Goal: Task Accomplishment & Management: Manage account settings

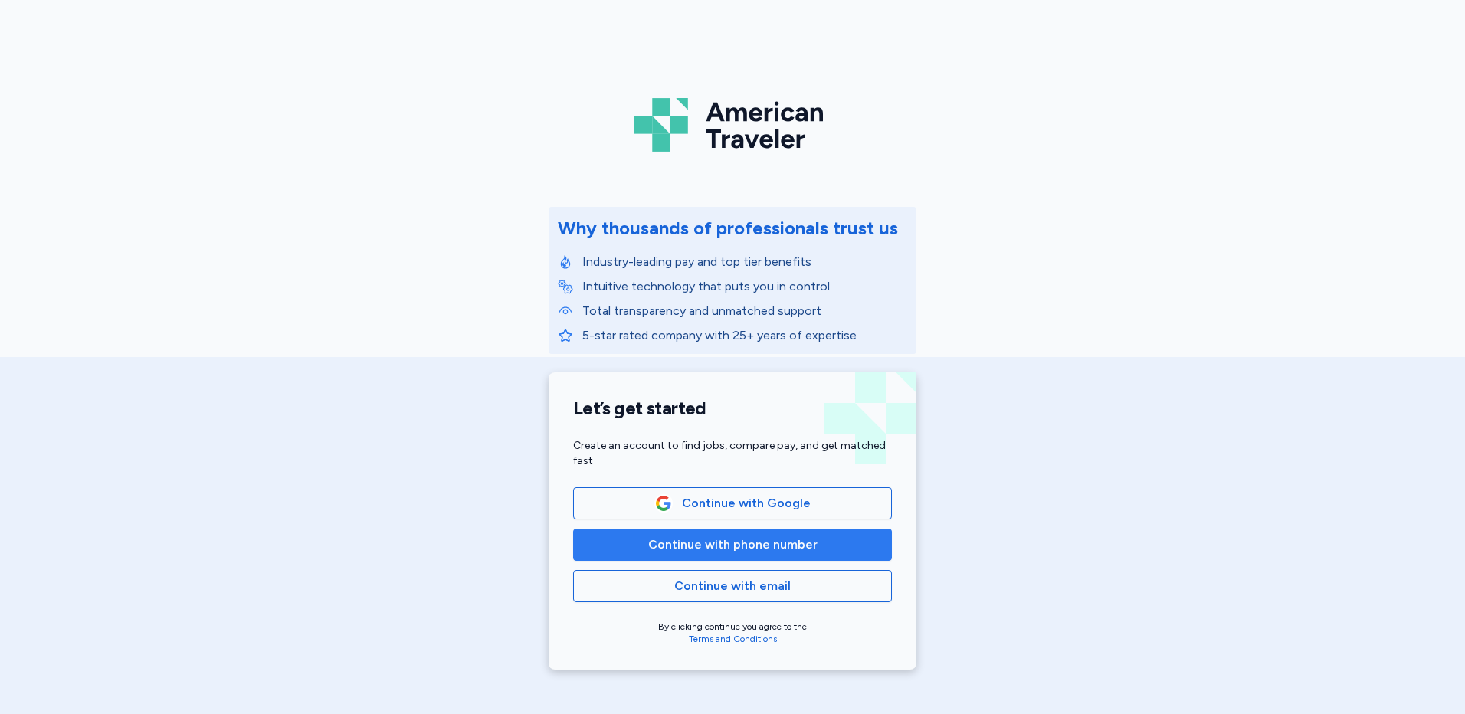
click at [769, 546] on span "Continue with phone number" at bounding box center [732, 545] width 169 height 18
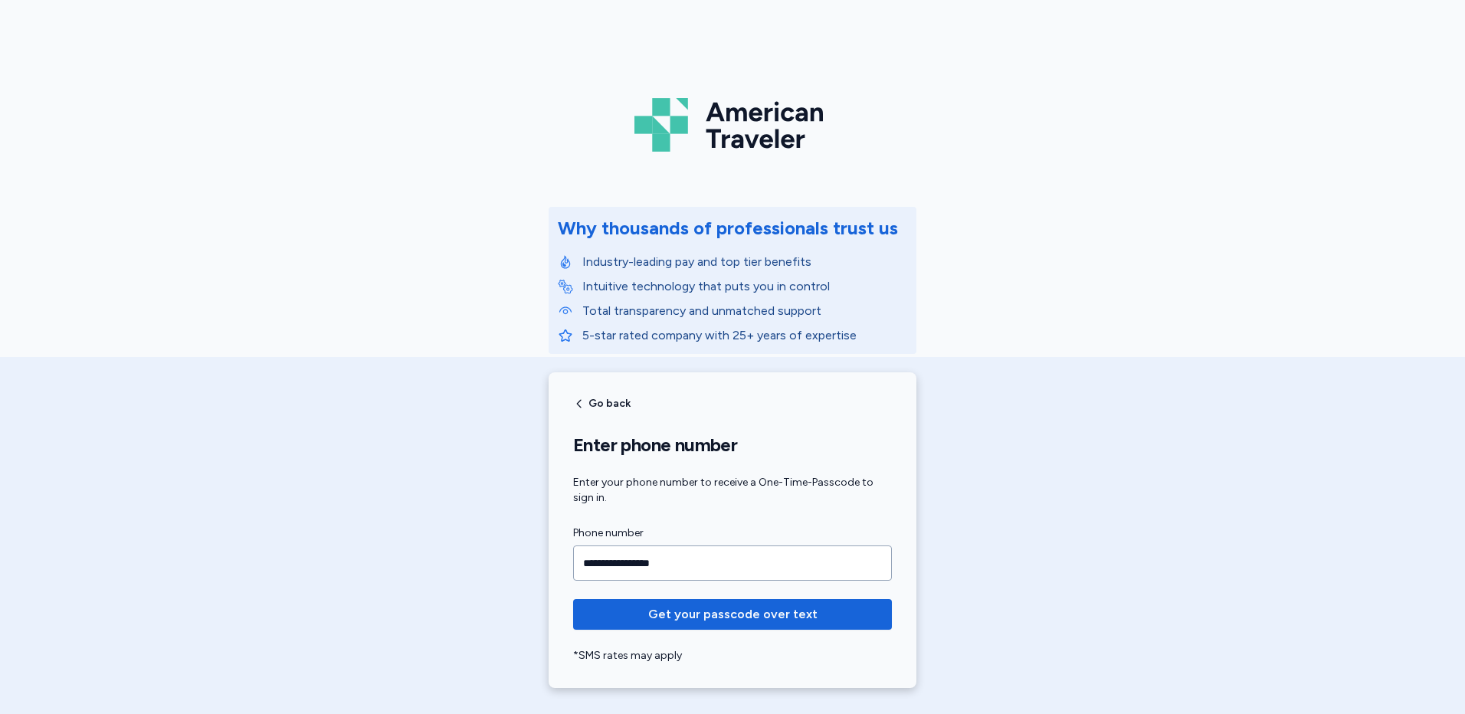
type input "**********"
click at [573, 599] on button "Get your passcode over text" at bounding box center [732, 614] width 319 height 31
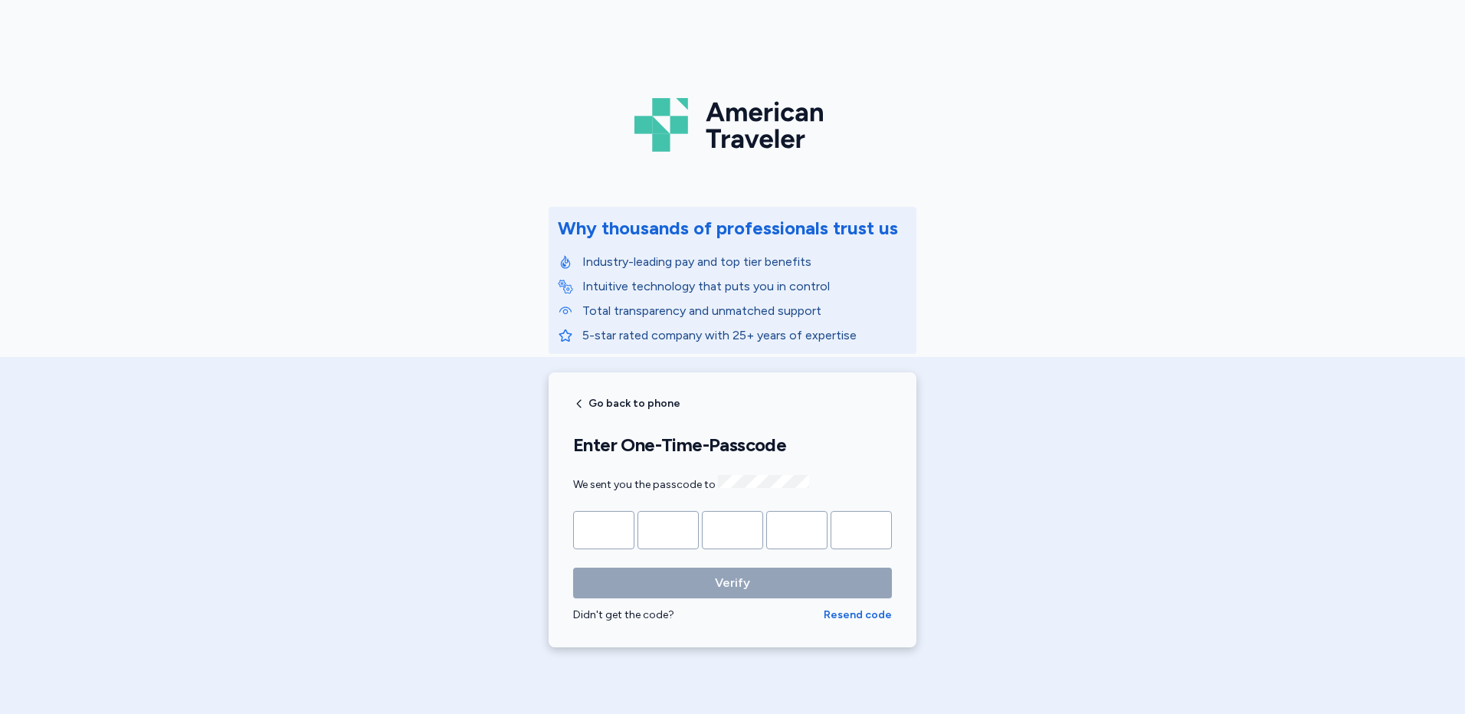
type input "*"
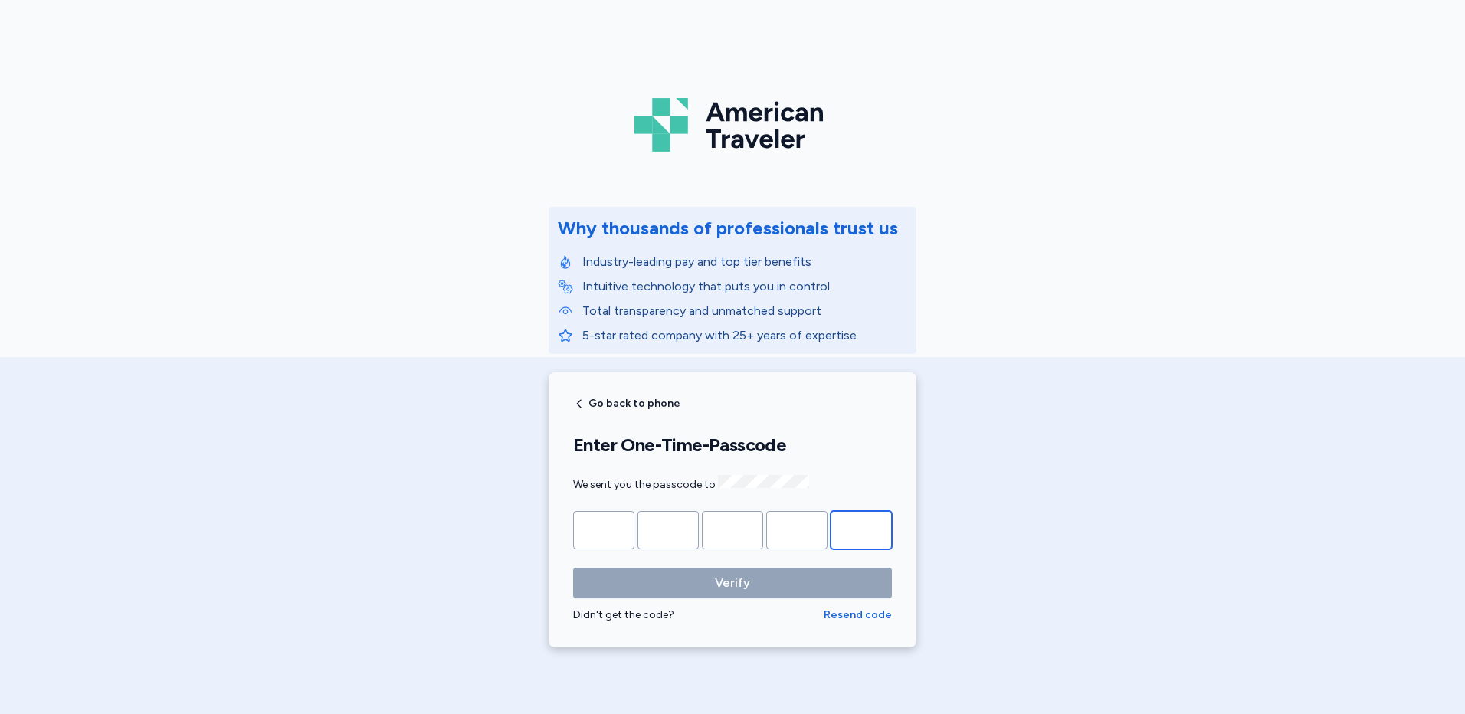
click at [573, 568] on button "Verify" at bounding box center [732, 583] width 319 height 31
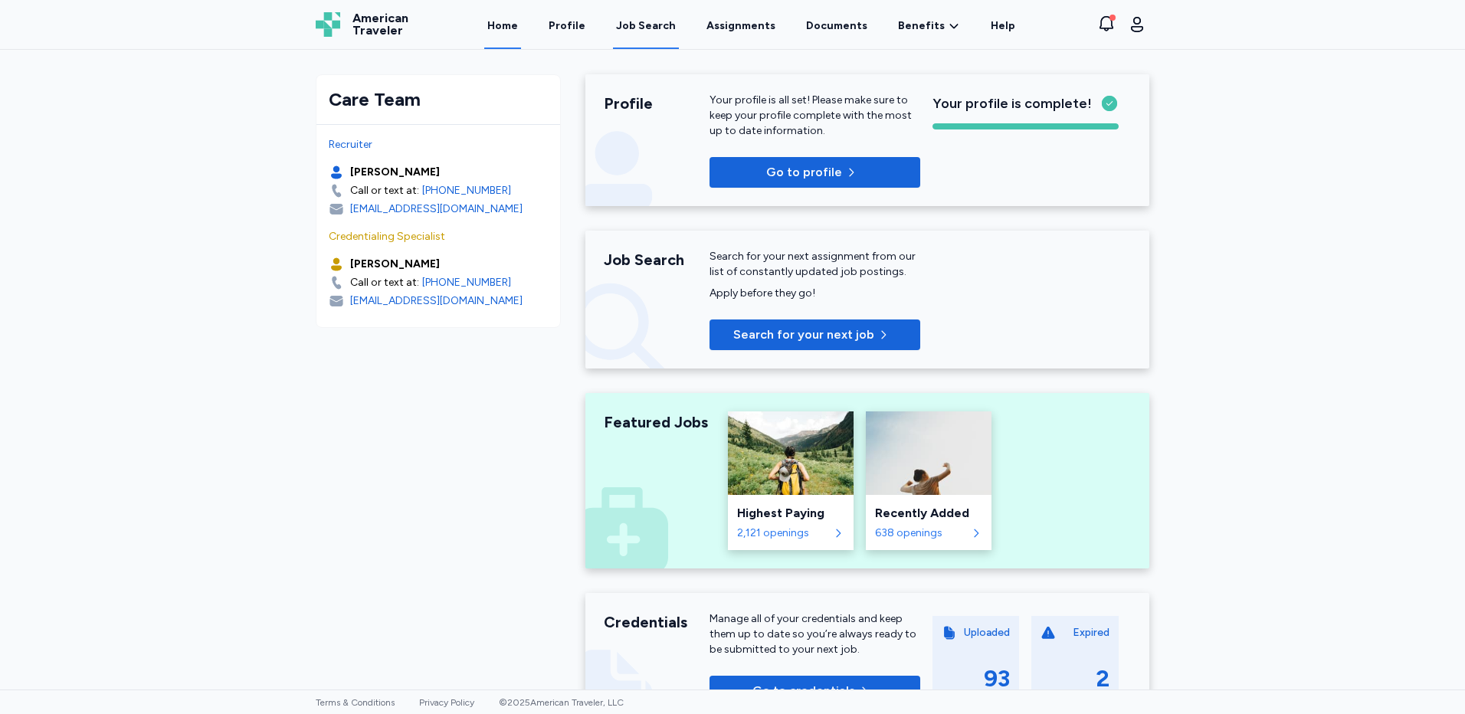
click at [645, 32] on div "Job Search" at bounding box center [646, 25] width 60 height 15
click at [580, 31] on link "Profile" at bounding box center [567, 26] width 43 height 48
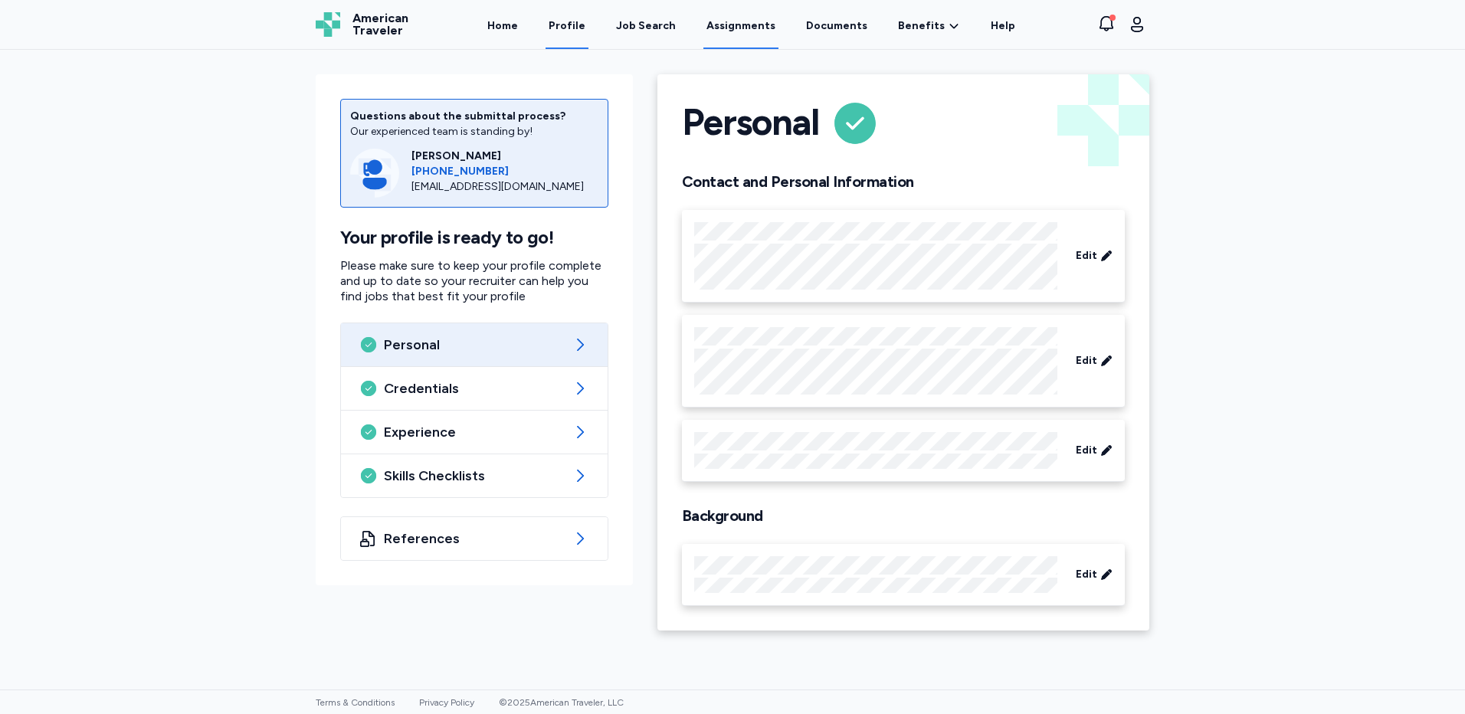
click at [731, 30] on link "Assignments" at bounding box center [741, 26] width 75 height 48
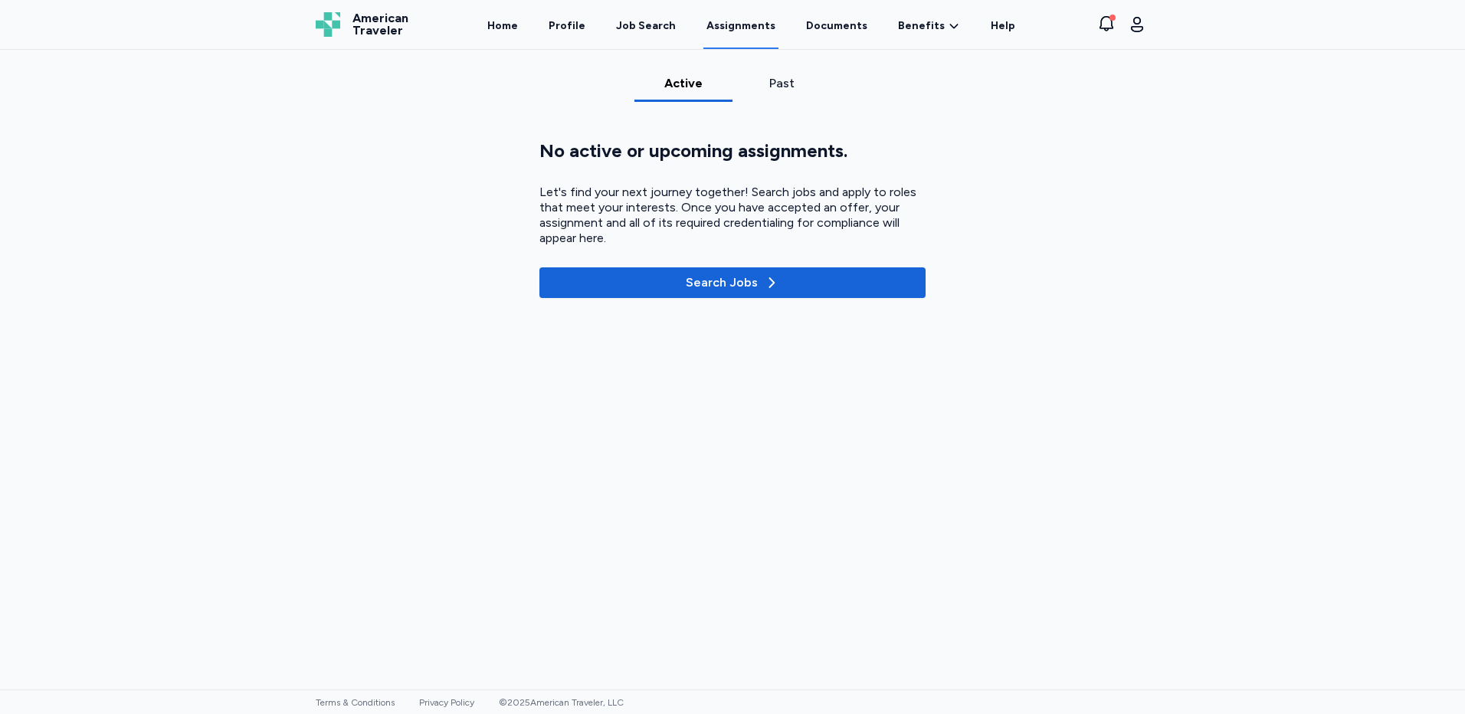
click at [756, 200] on div "Let's find your next journey together! Search jobs and apply to roles that meet…" at bounding box center [733, 215] width 386 height 61
click at [777, 85] on div "Past" at bounding box center [782, 83] width 86 height 18
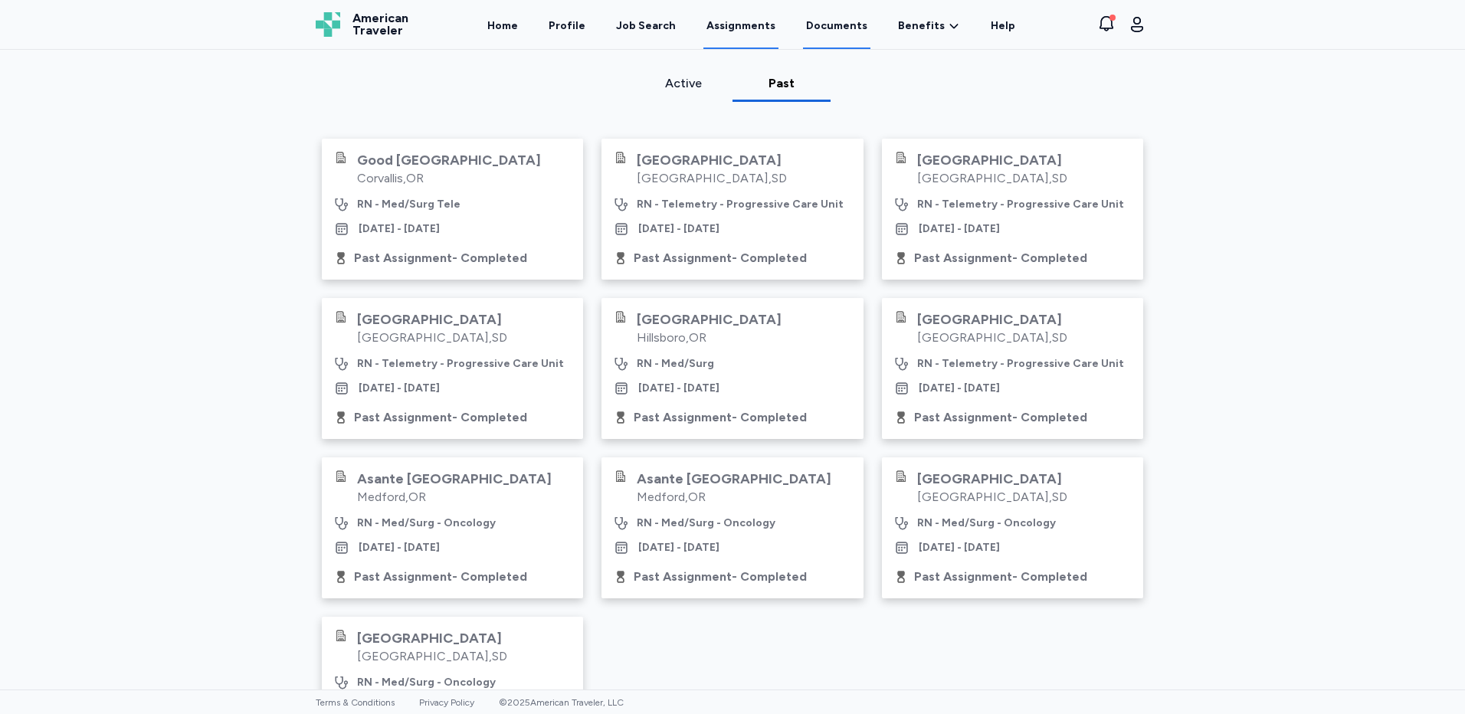
click at [844, 28] on link "Documents" at bounding box center [836, 26] width 67 height 48
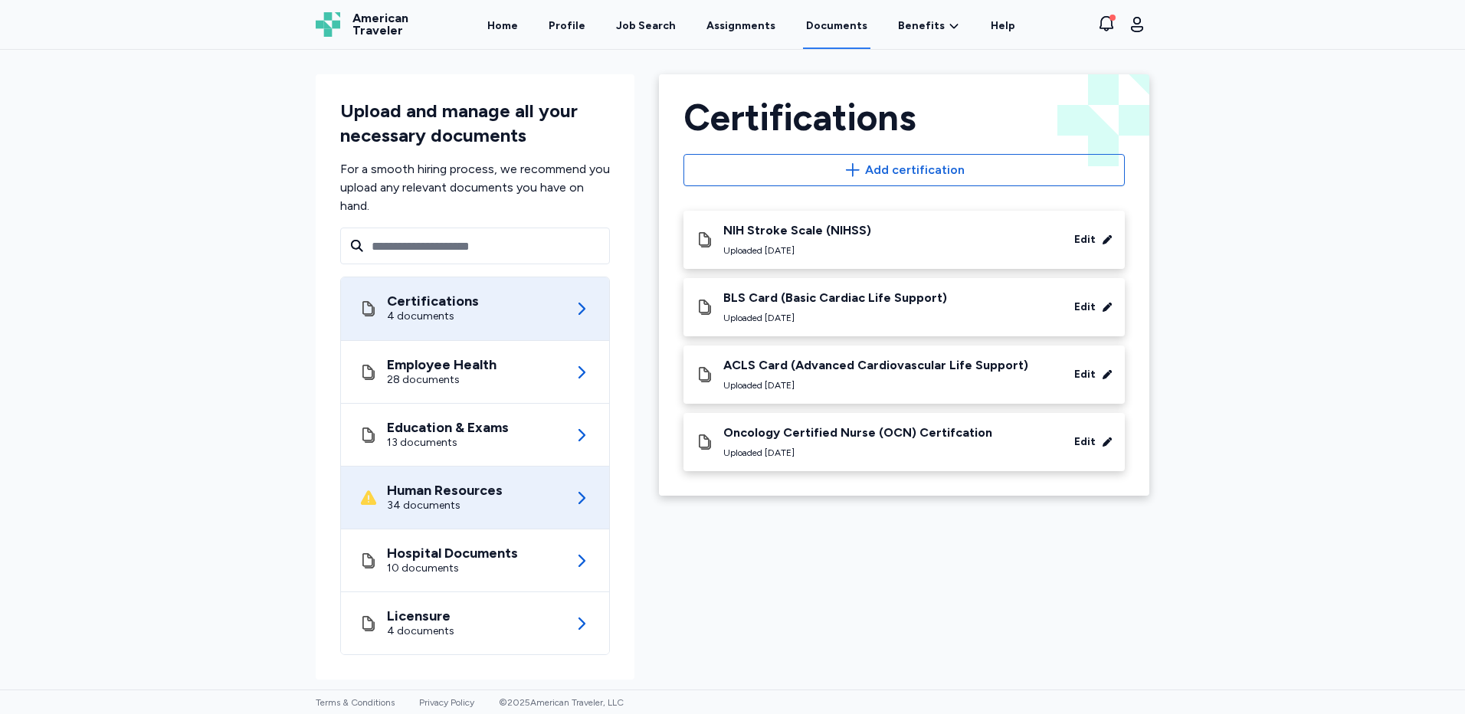
click at [510, 494] on div "Human Resources 34 documents" at bounding box center [474, 498] width 231 height 62
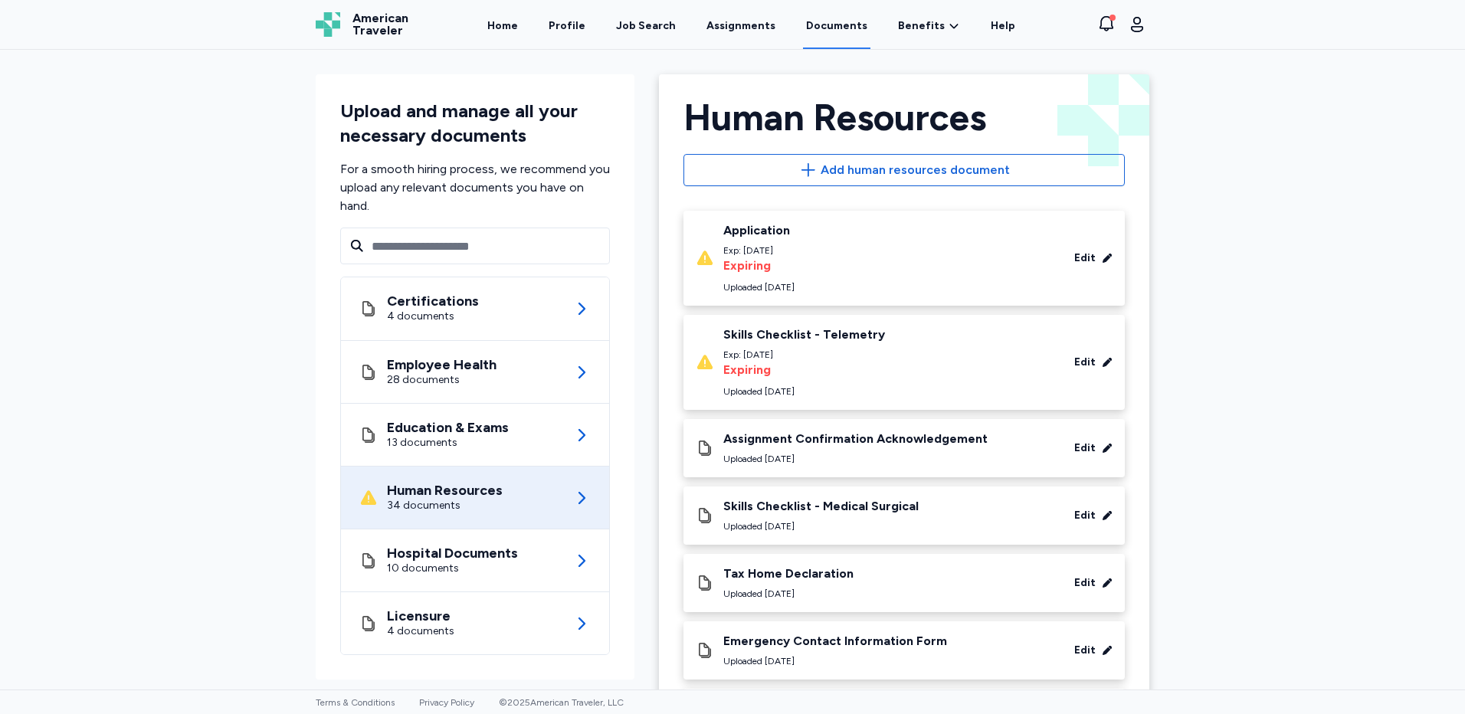
click at [1084, 353] on div "Skills Checklist - Telemetry Exp: [DATE] Expiring Uploaded [DATE] Edit" at bounding box center [904, 362] width 417 height 71
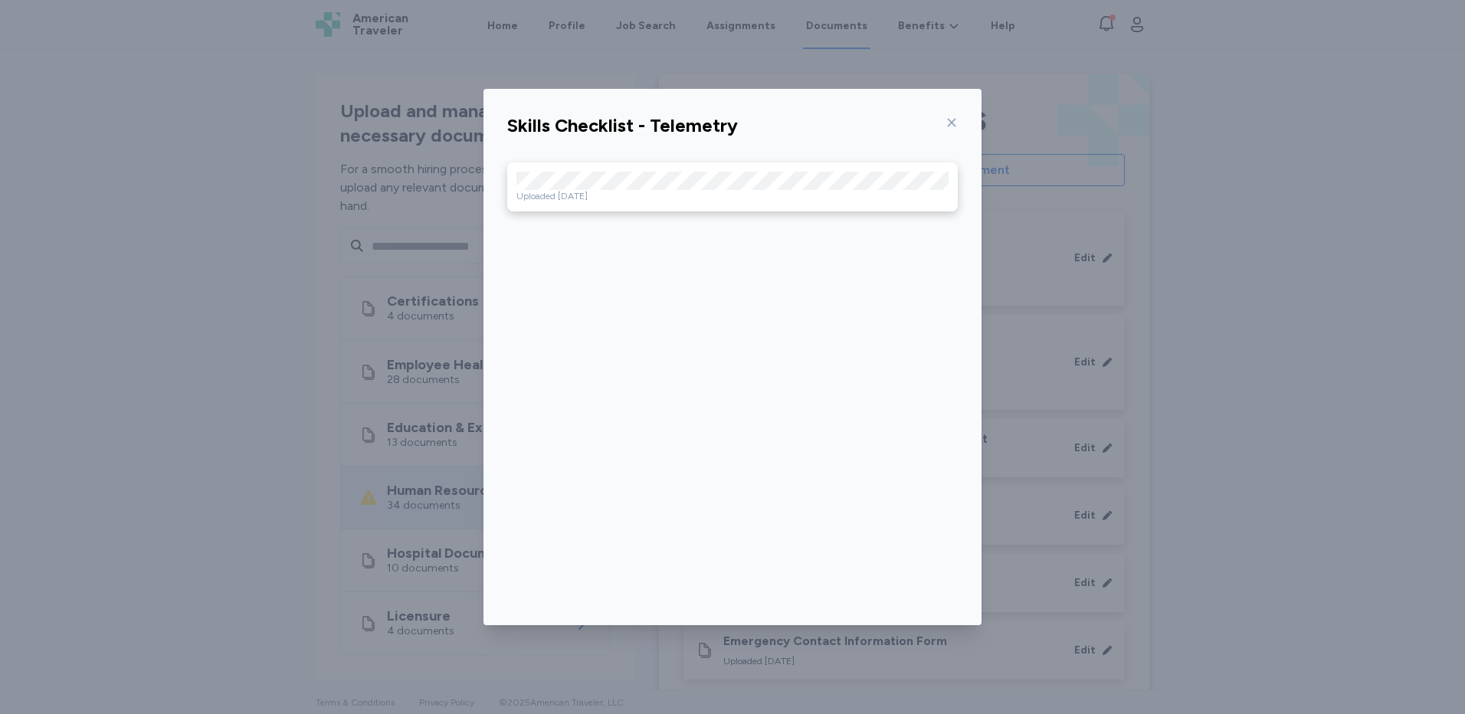
drag, startPoint x: 945, startPoint y: 116, endPoint x: 988, endPoint y: 214, distance: 107.1
click at [946, 115] on div at bounding box center [949, 122] width 18 height 25
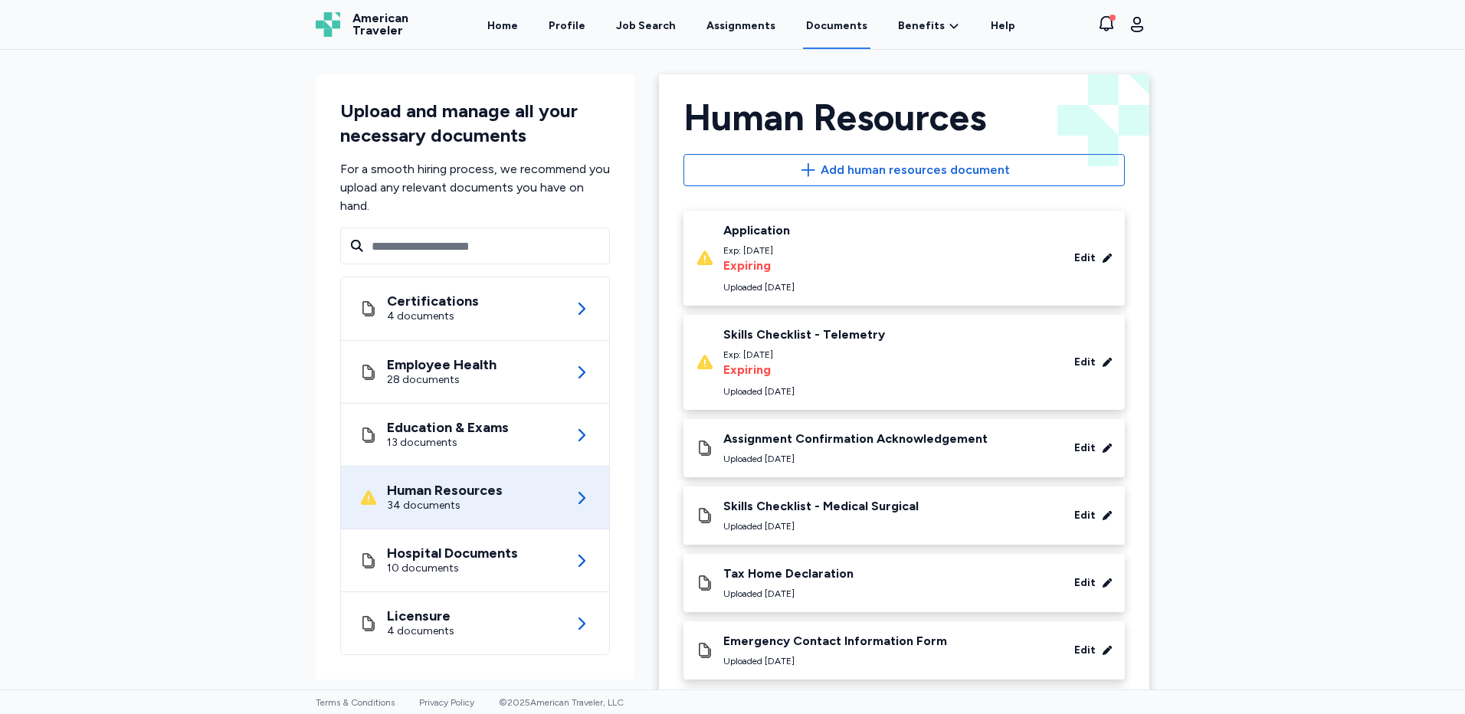
click at [813, 363] on div "Expiring" at bounding box center [804, 370] width 162 height 18
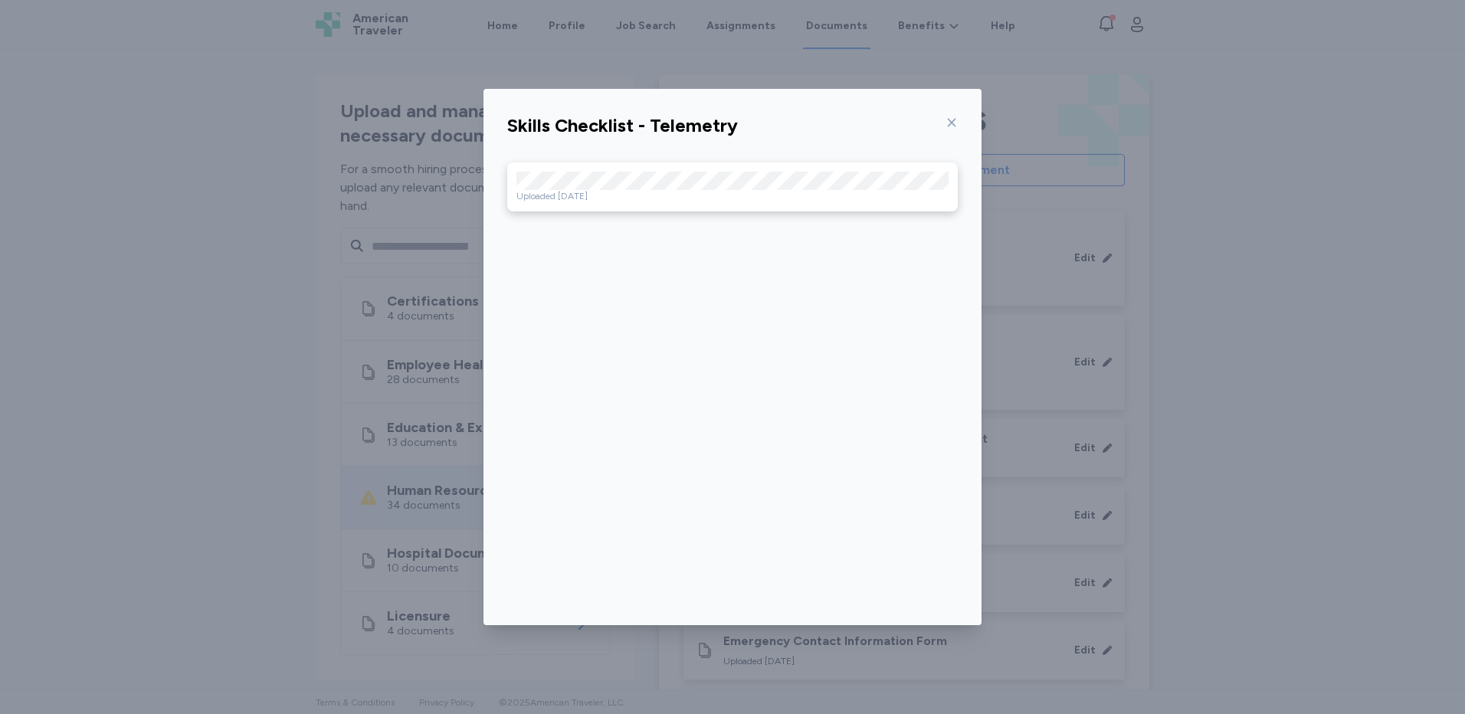
drag, startPoint x: 950, startPoint y: 123, endPoint x: 907, endPoint y: 139, distance: 46.3
click at [950, 124] on icon at bounding box center [952, 122] width 12 height 12
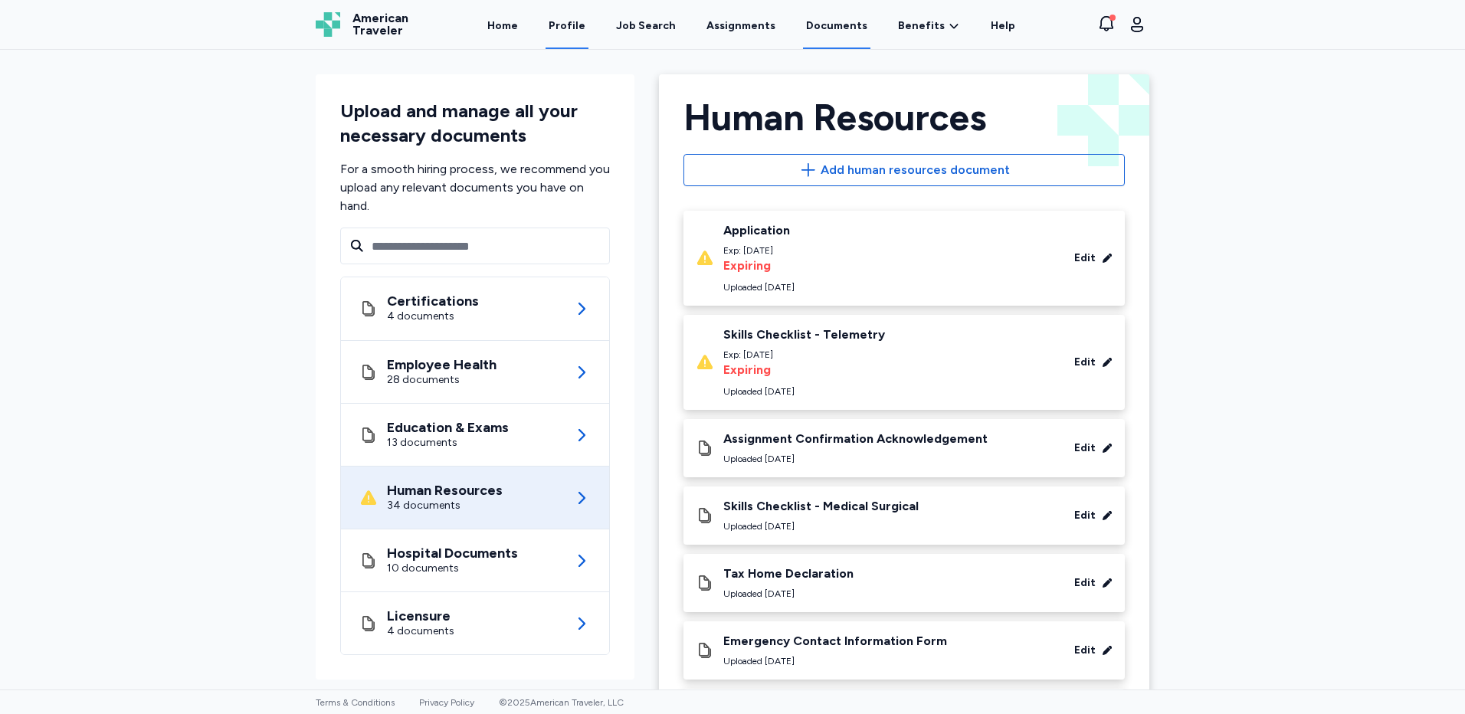
click at [589, 24] on link "Profile" at bounding box center [567, 26] width 43 height 48
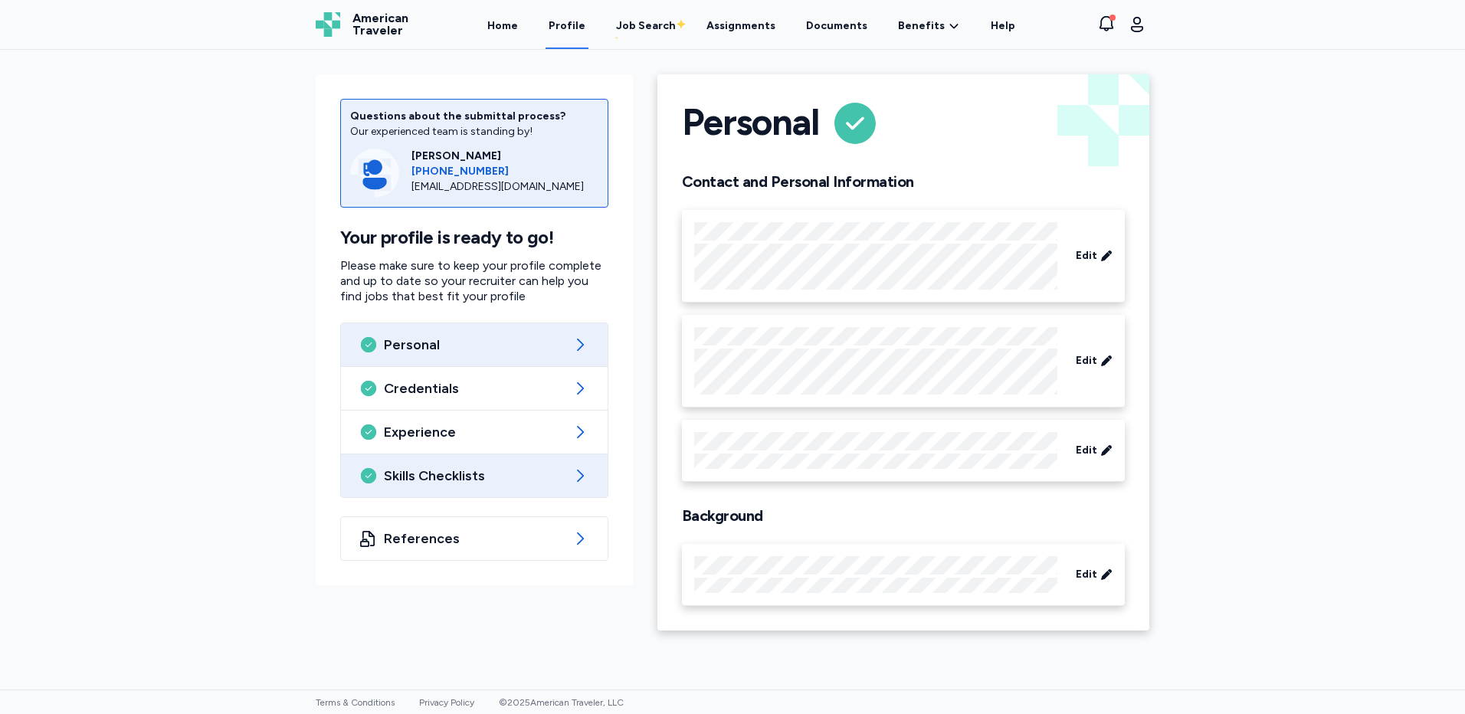
click at [418, 484] on span "Skills Checklists" at bounding box center [474, 476] width 181 height 18
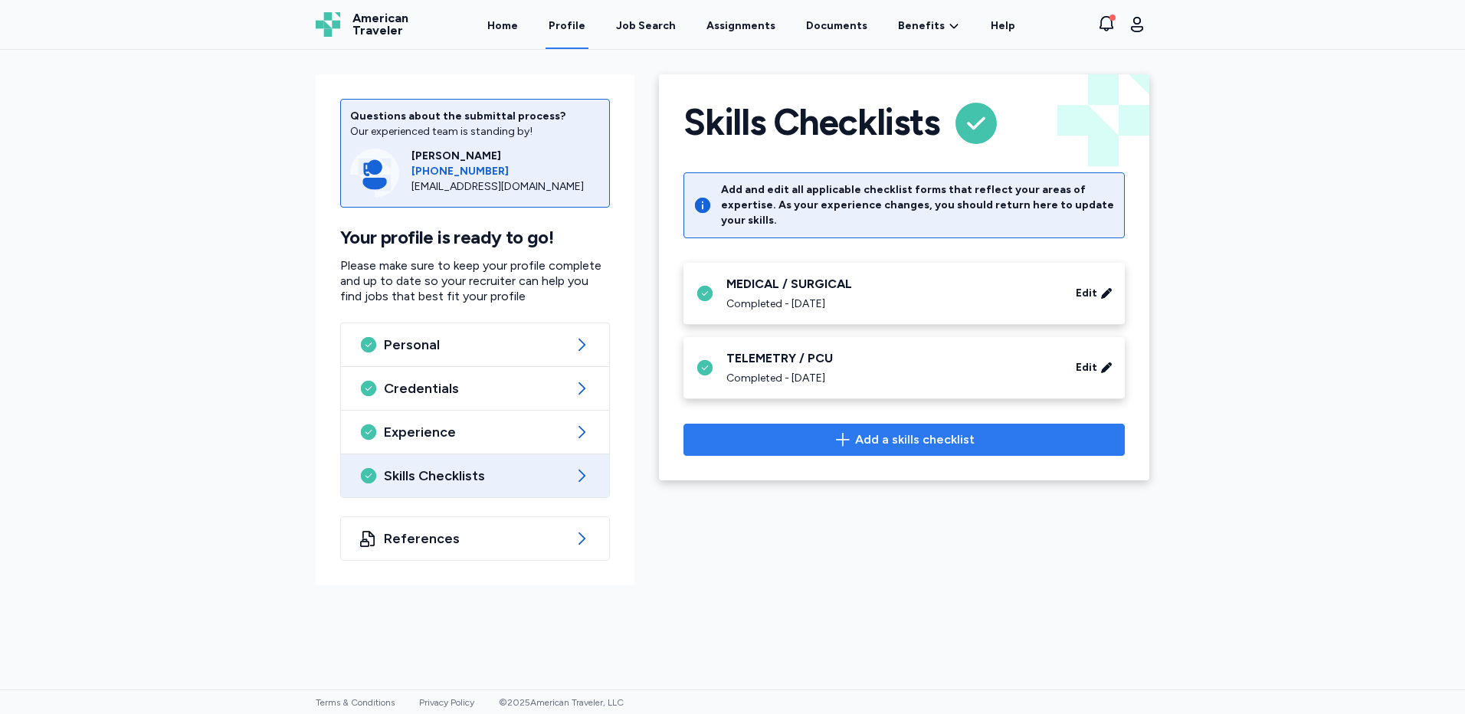
click at [889, 433] on span "Add a skills checklist" at bounding box center [915, 440] width 120 height 18
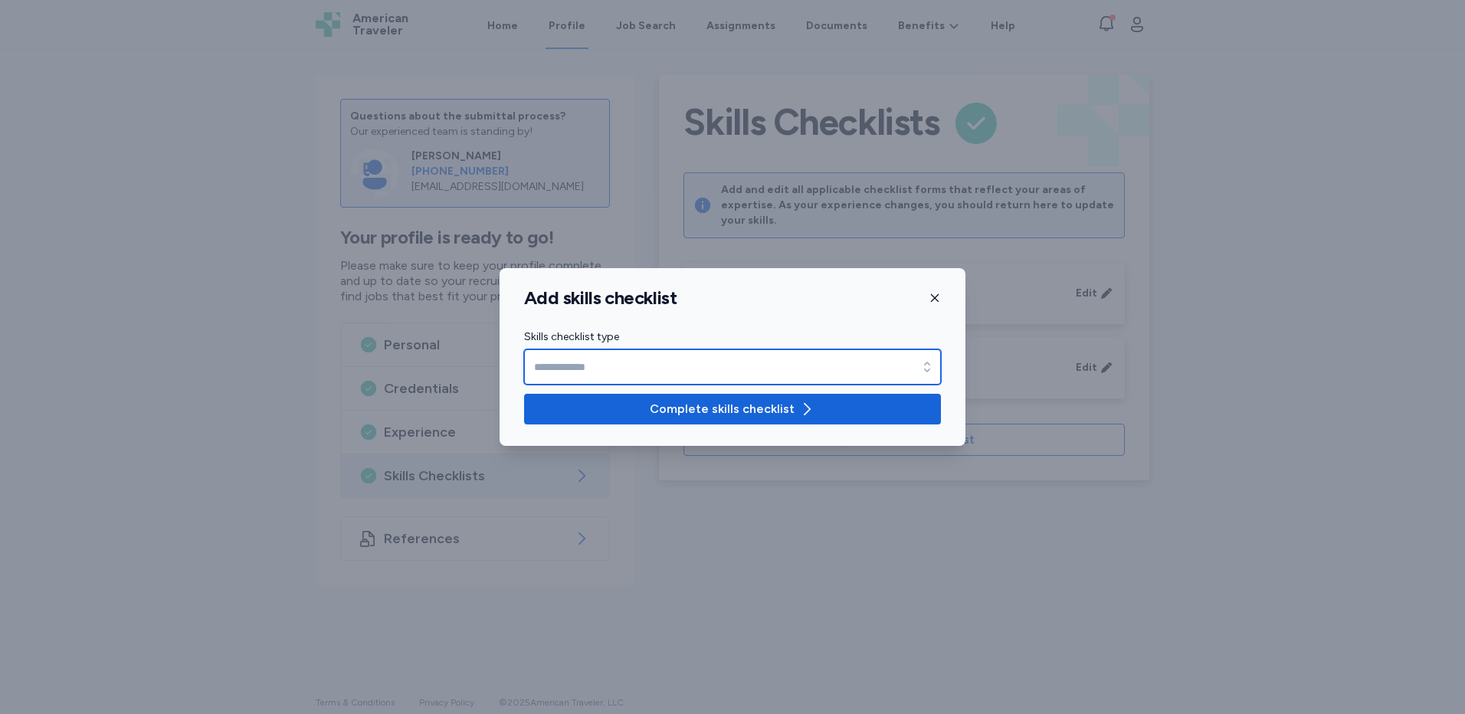
click at [712, 366] on input "Skills checklist type" at bounding box center [732, 366] width 417 height 35
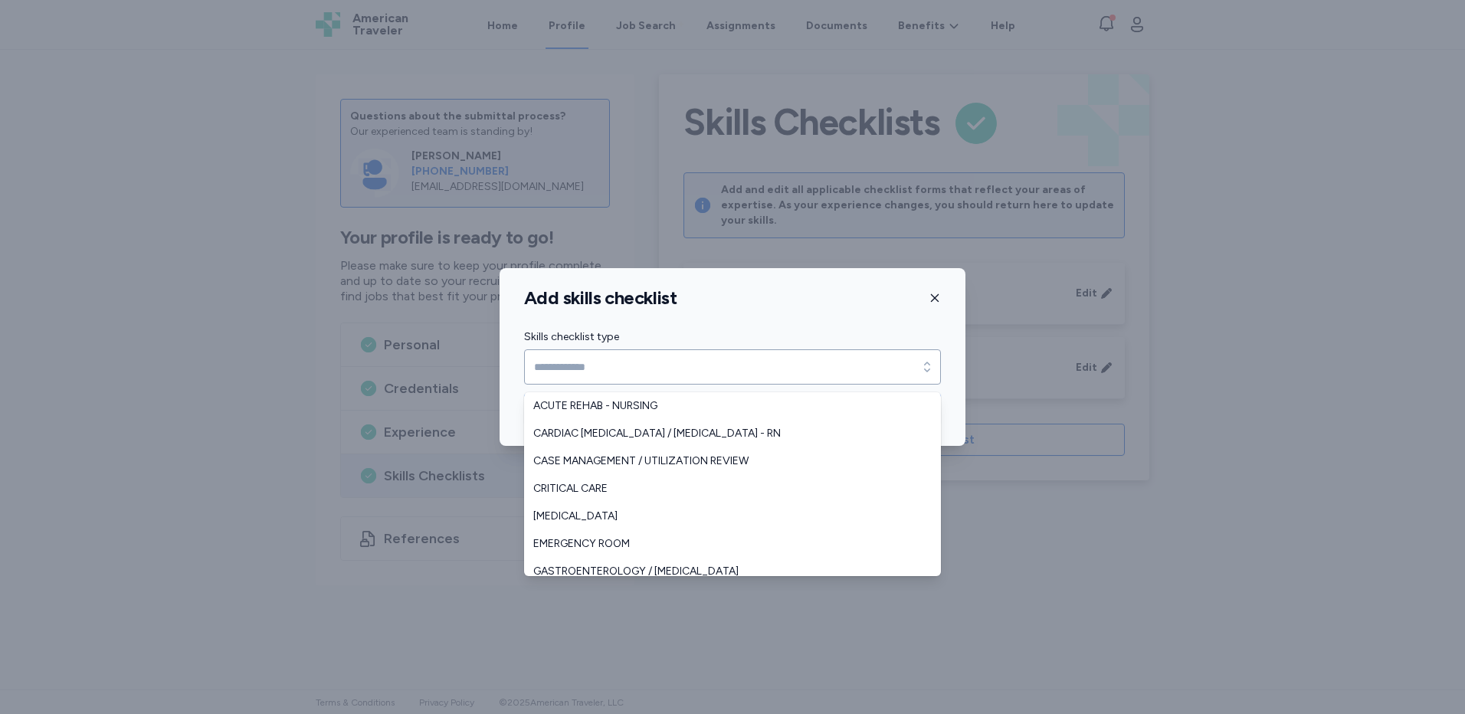
click at [942, 300] on div "Add skills checklist Skills checklist type Skills checklist type Complete skill…" at bounding box center [733, 357] width 466 height 178
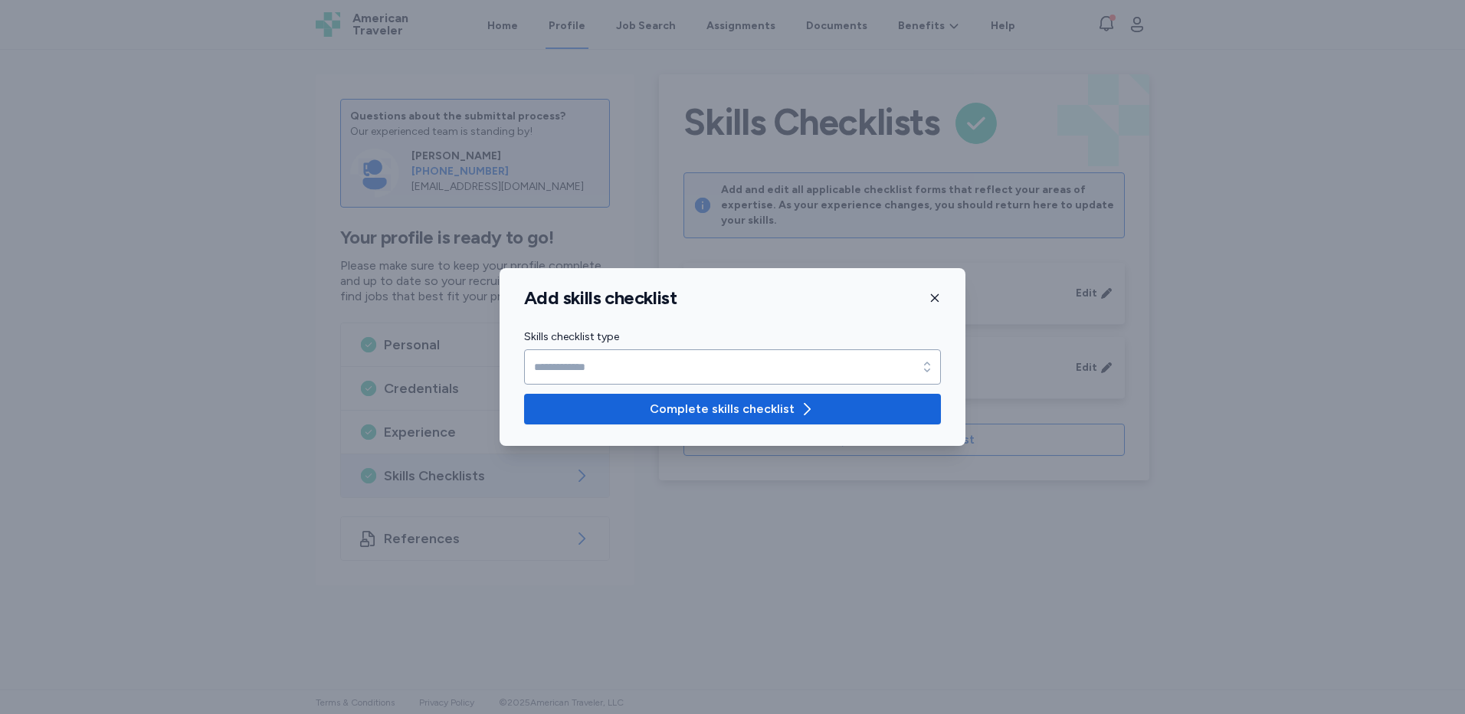
click at [931, 299] on icon "button" at bounding box center [935, 298] width 12 height 12
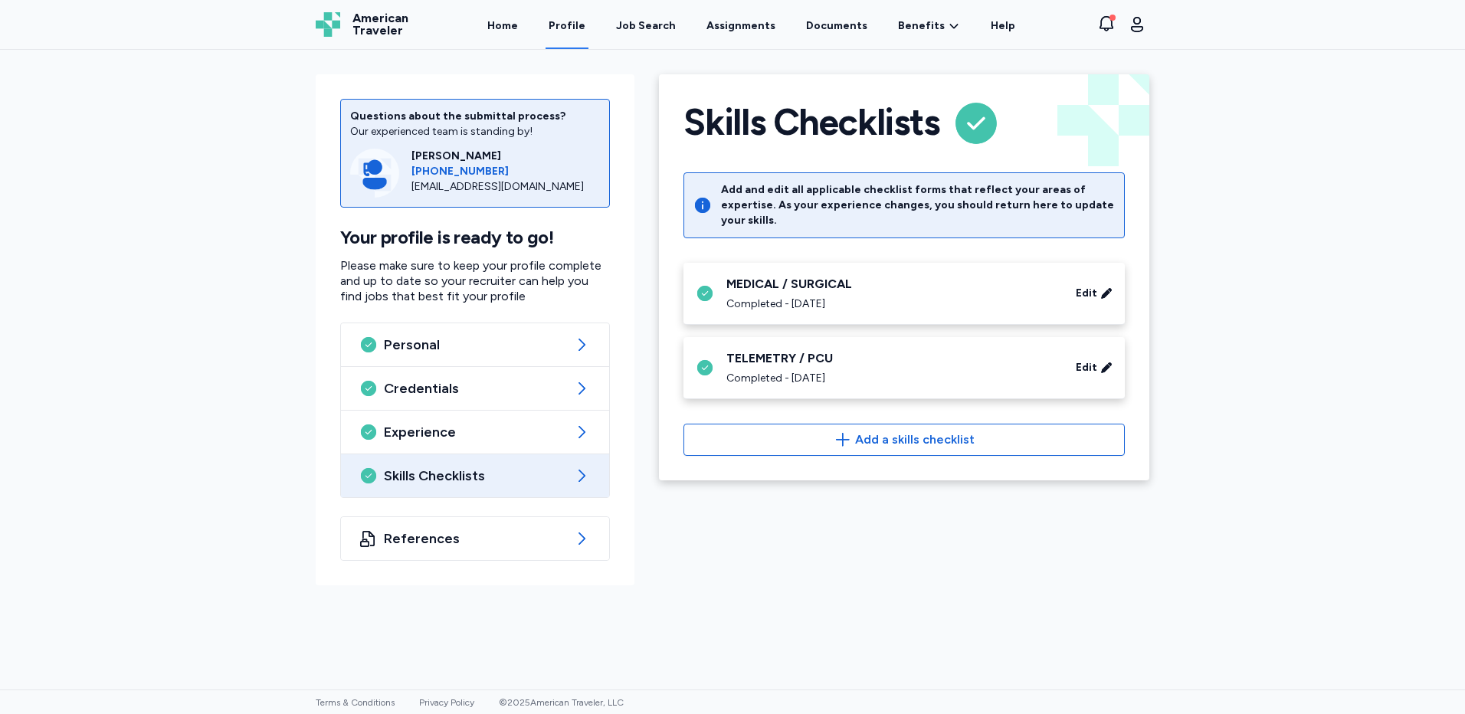
click at [1014, 526] on div "Skills Checklists Back Skills Checklists Add and edit all applicable checklist …" at bounding box center [904, 323] width 515 height 523
click at [887, 612] on div "Questions about the submittal process? Our experienced team is standing by! [PE…" at bounding box center [732, 370] width 1465 height 640
click at [814, 21] on link "Documents" at bounding box center [836, 26] width 67 height 48
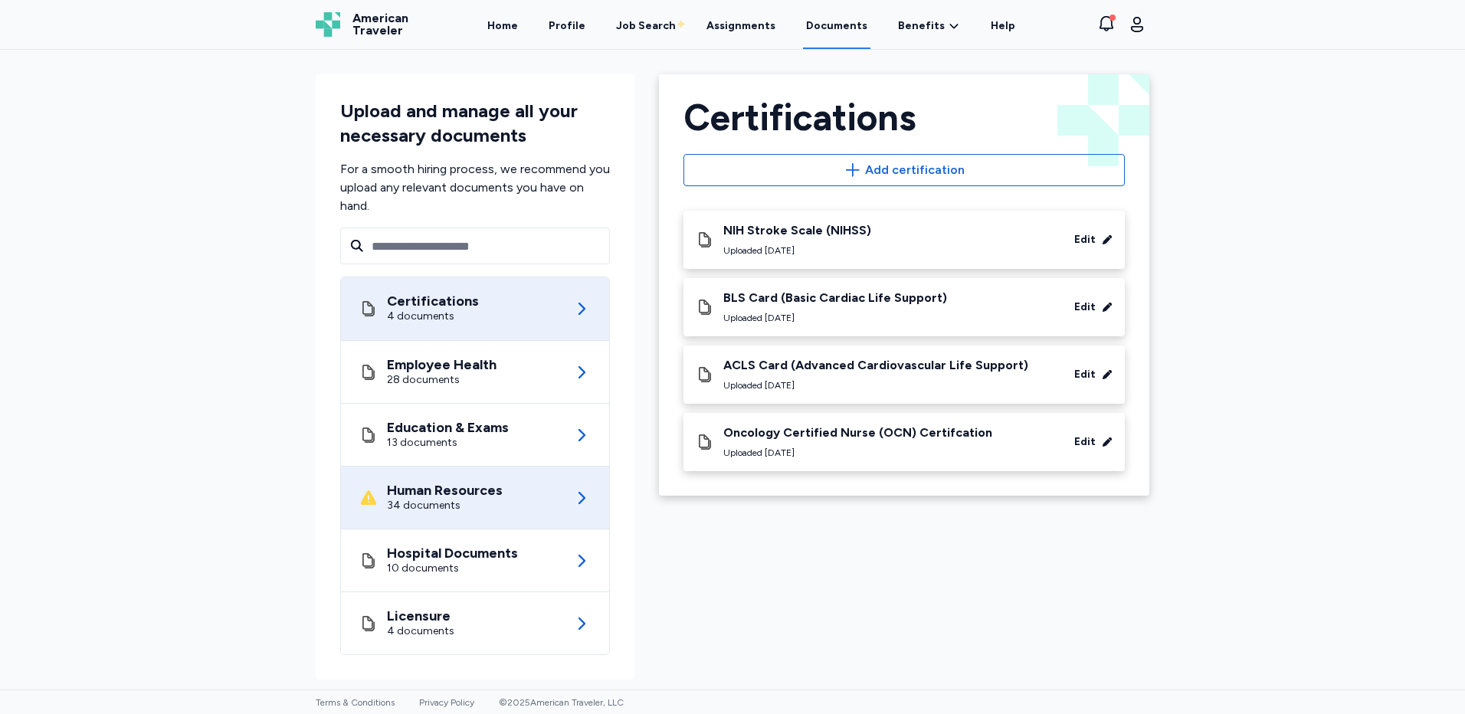
click at [422, 514] on div "Human Resources 34 documents" at bounding box center [474, 498] width 231 height 62
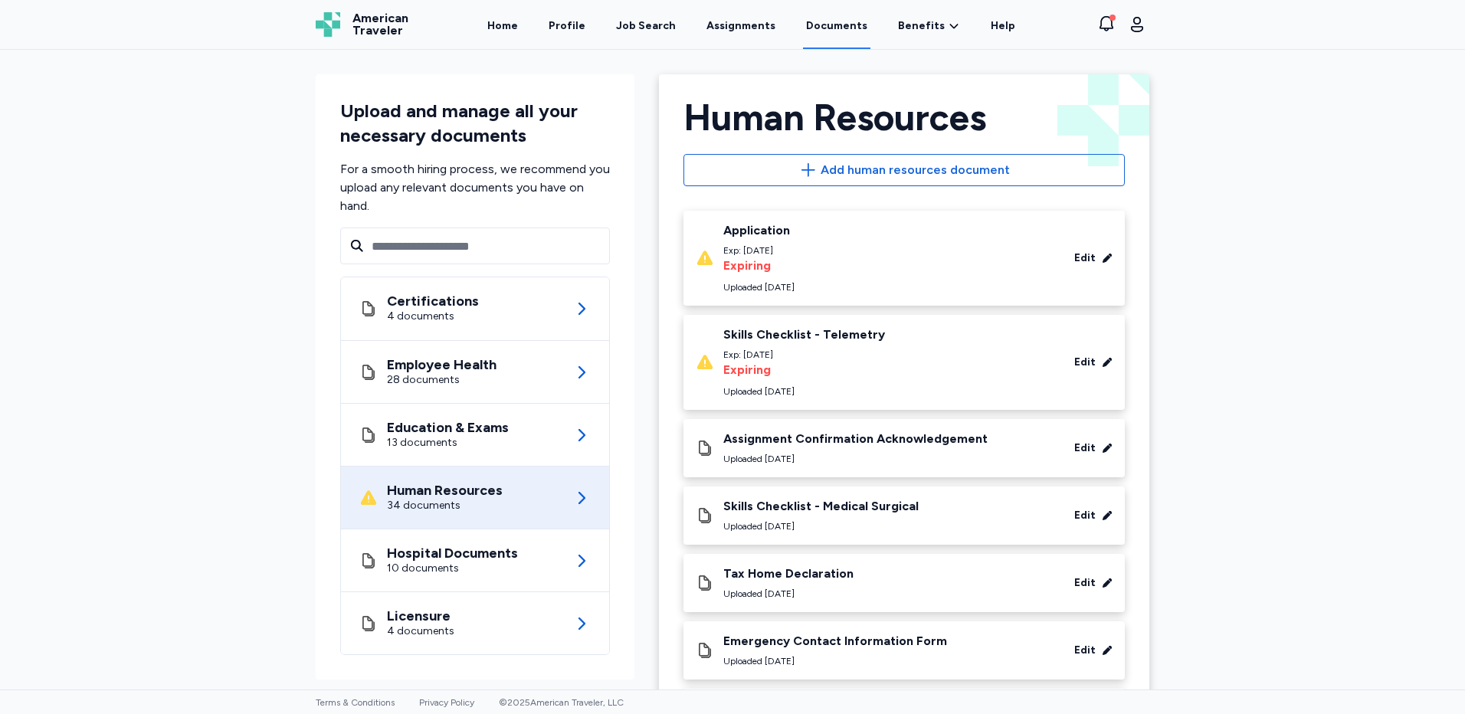
click at [874, 263] on div "Application Exp: [DATE] Expiring Uploaded [DATE] Edit" at bounding box center [904, 258] width 417 height 71
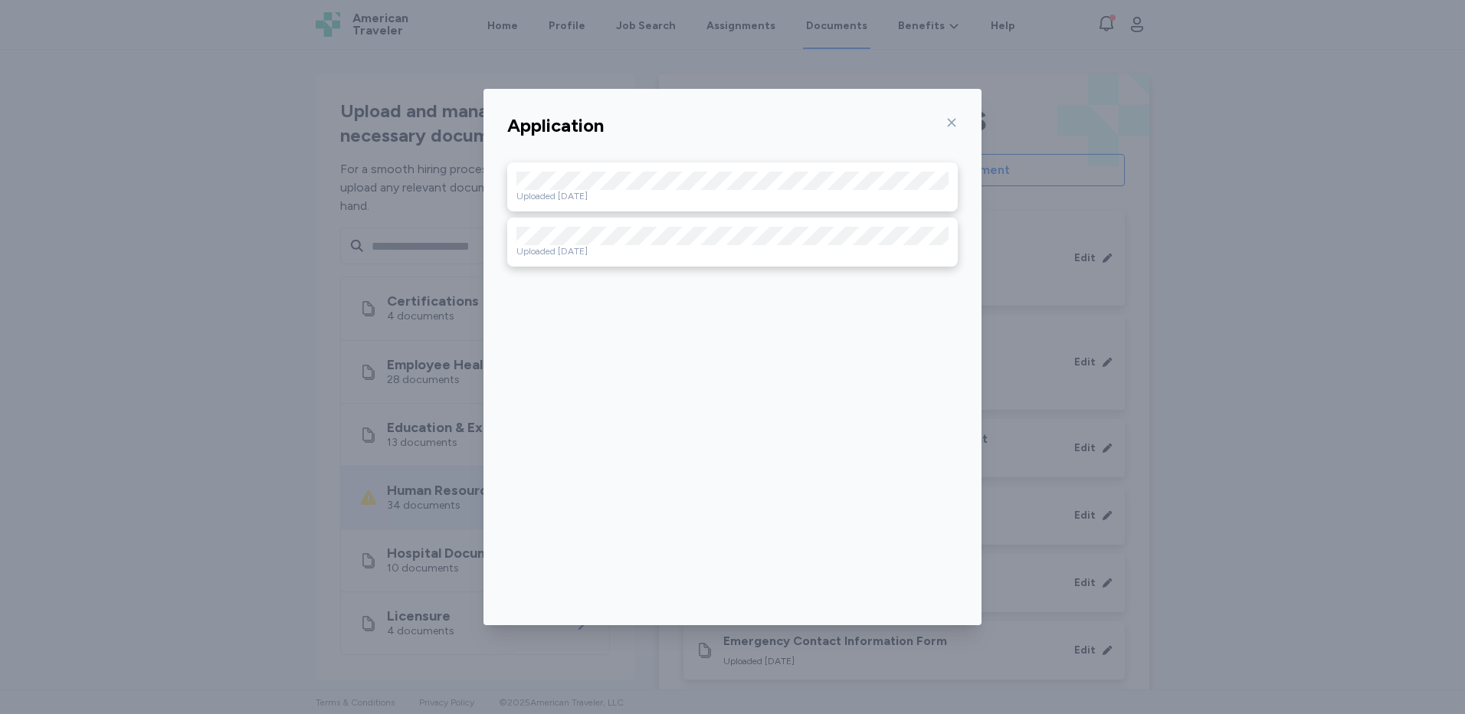
click at [950, 112] on div at bounding box center [949, 122] width 18 height 25
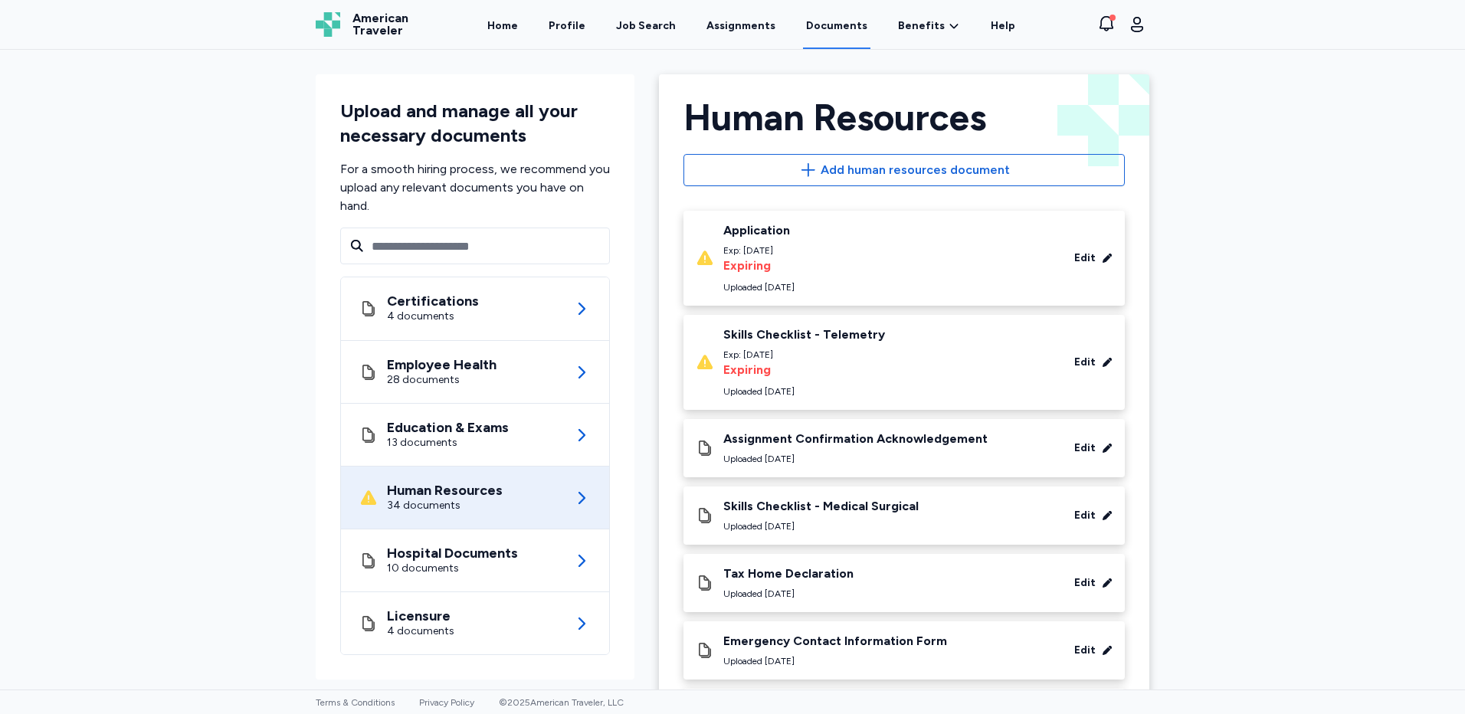
click at [1081, 255] on div "Edit" at bounding box center [1084, 258] width 21 height 15
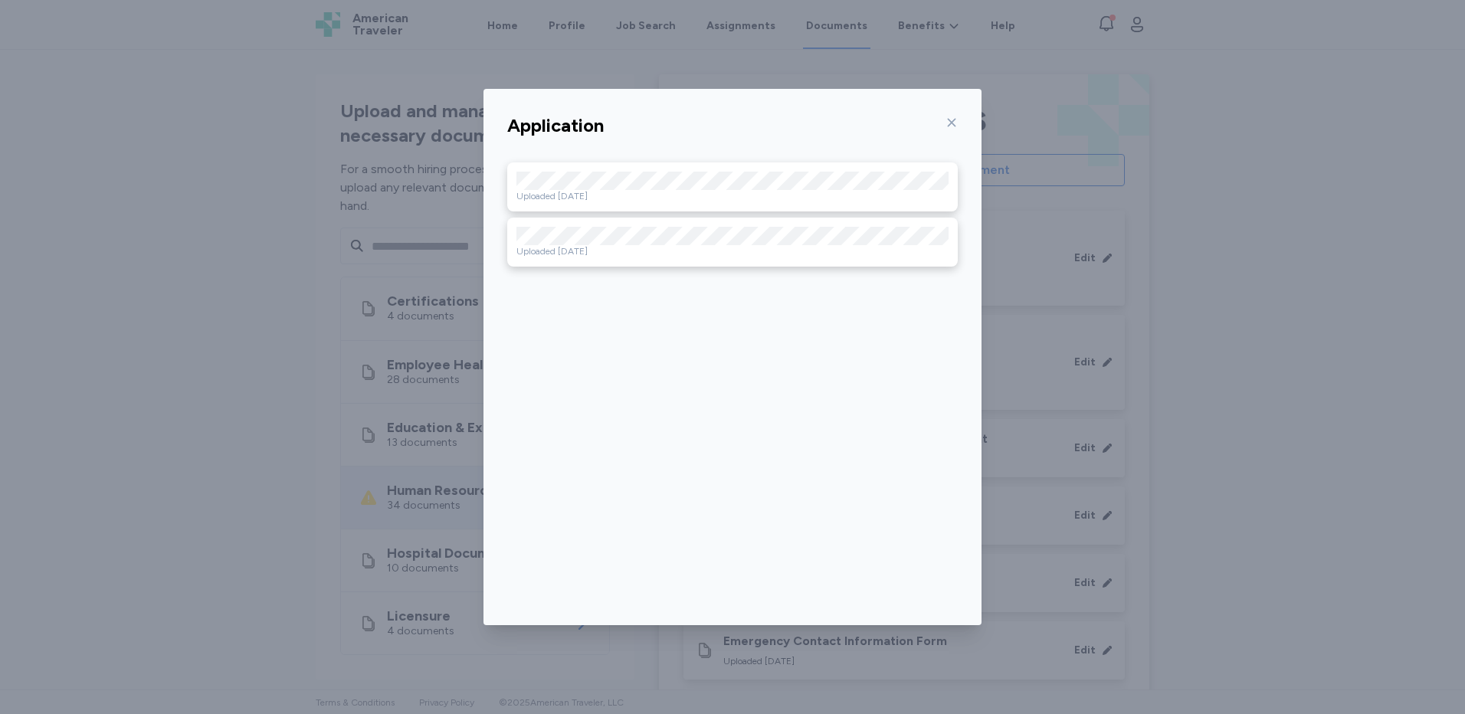
click at [952, 126] on icon at bounding box center [952, 122] width 12 height 12
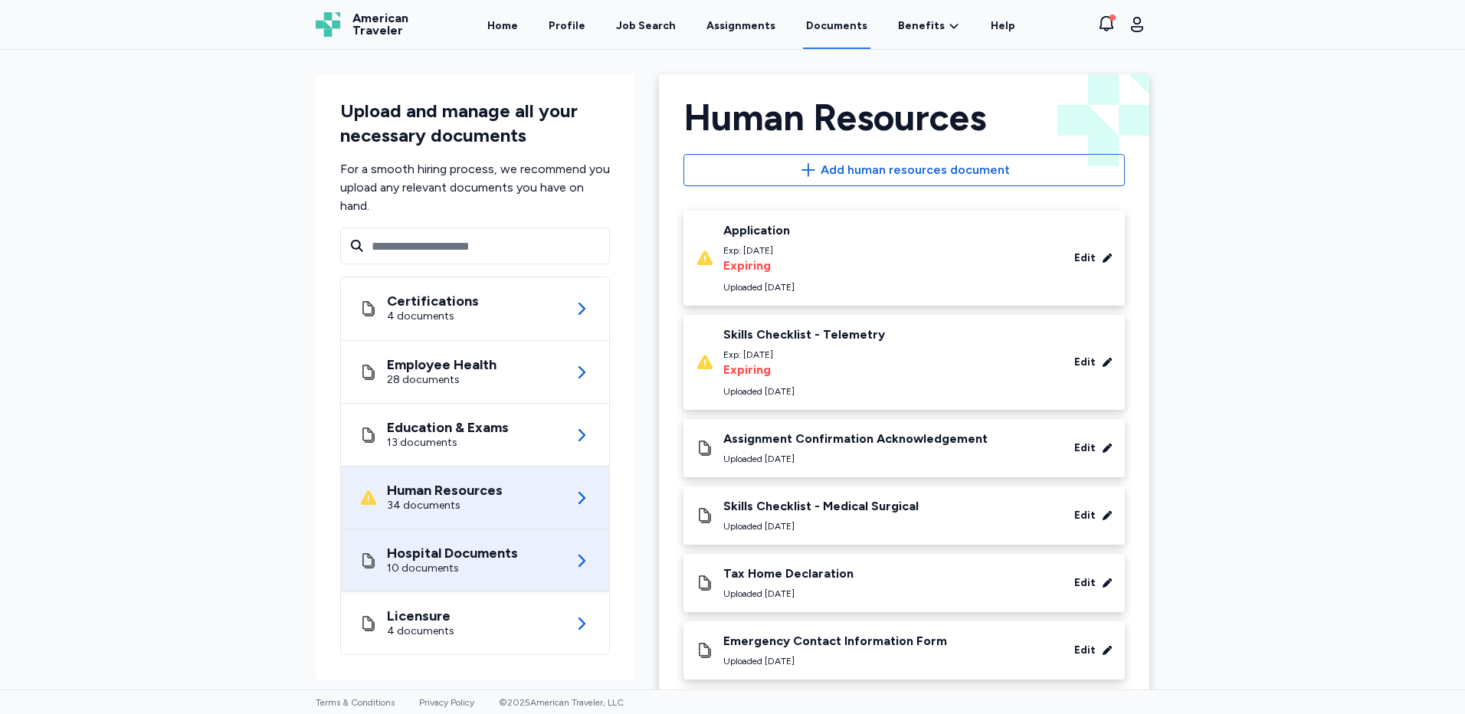
click at [496, 571] on div "10 documents" at bounding box center [452, 568] width 131 height 15
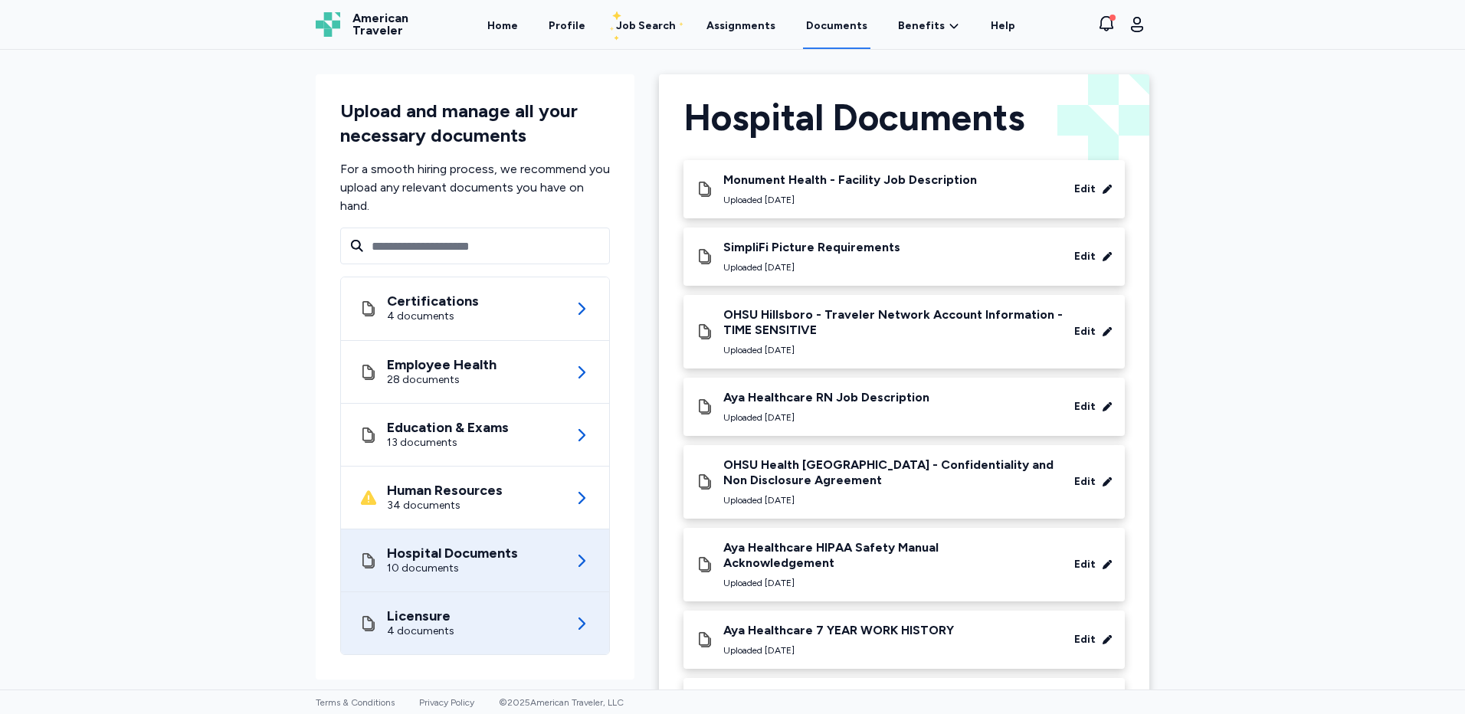
click at [475, 630] on div "Licensure 4 documents" at bounding box center [474, 623] width 231 height 62
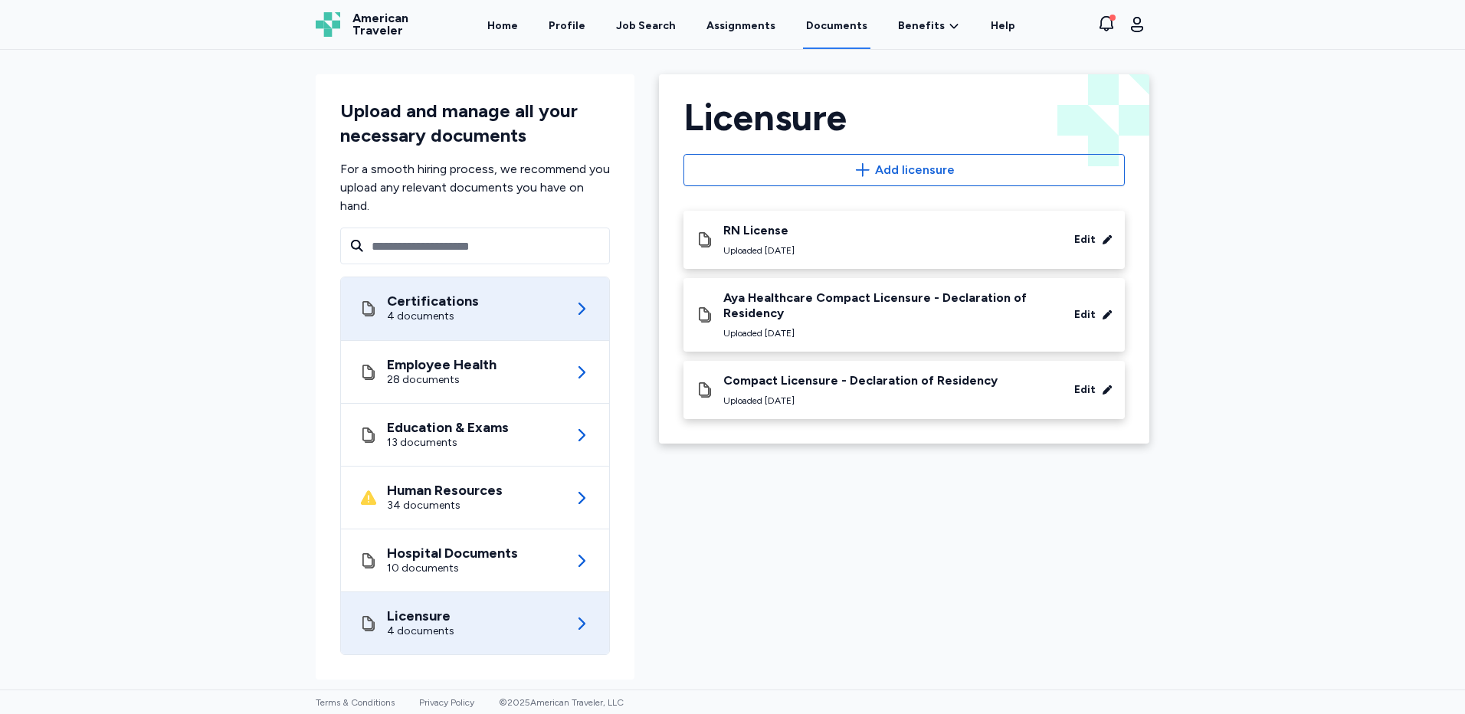
click at [493, 294] on div "Certifications 4 documents" at bounding box center [474, 308] width 231 height 63
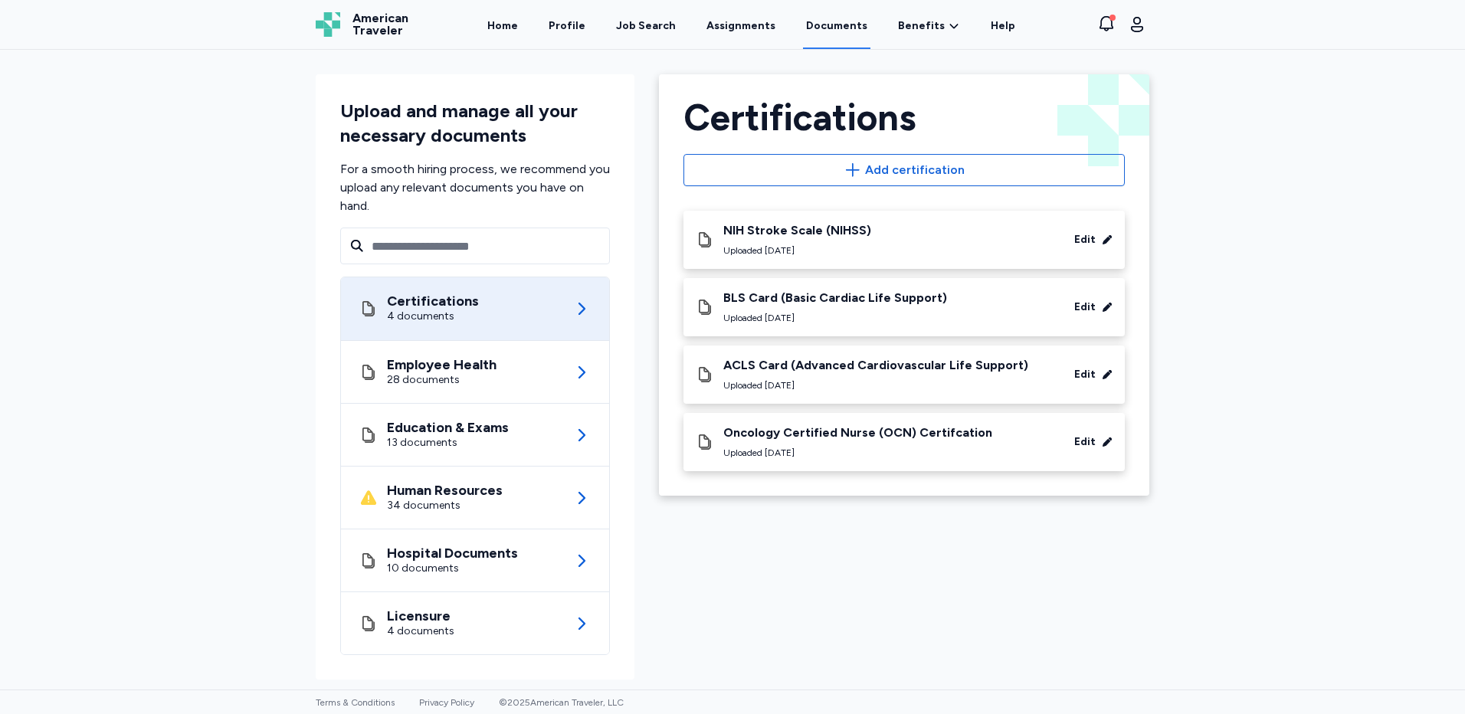
click at [827, 26] on link "Documents" at bounding box center [836, 26] width 67 height 48
click at [651, 25] on div "Job Search" at bounding box center [646, 25] width 60 height 15
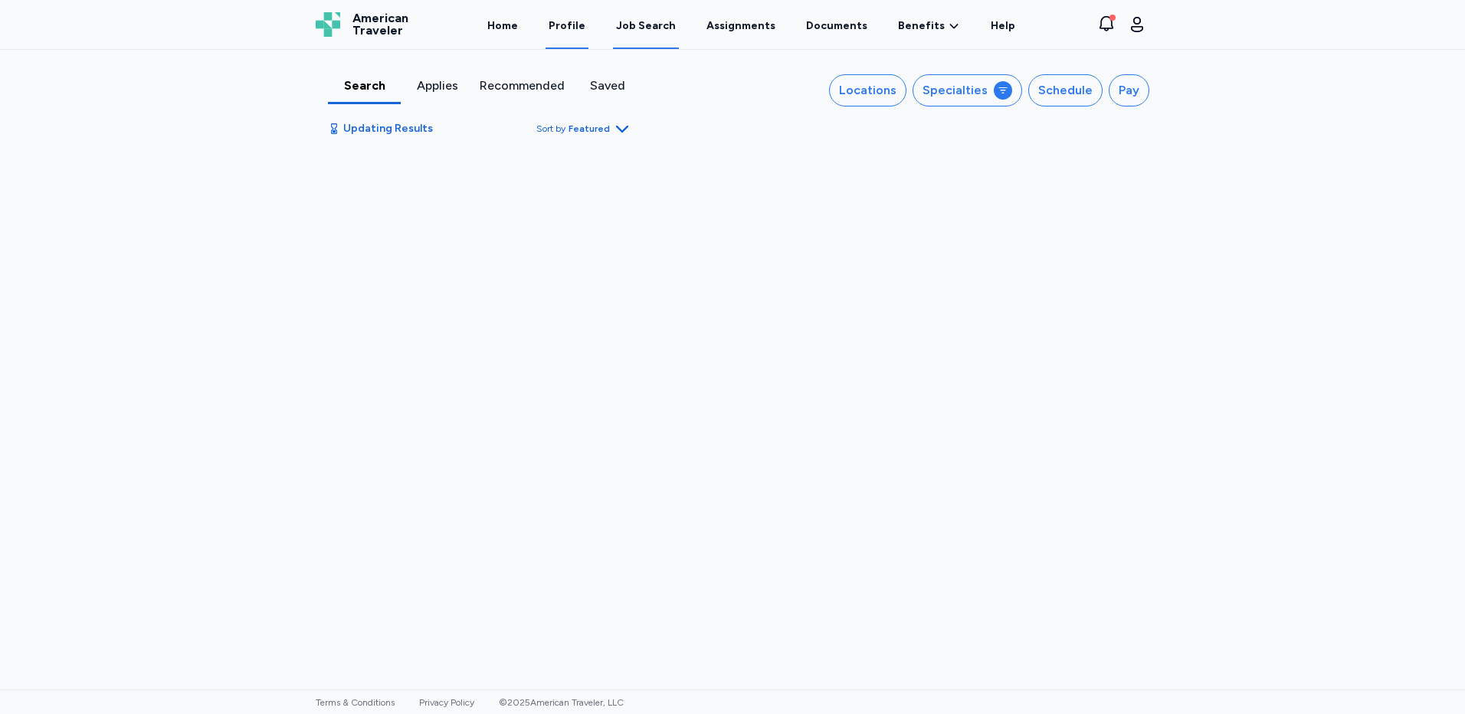
click at [568, 24] on link "Profile" at bounding box center [567, 26] width 43 height 48
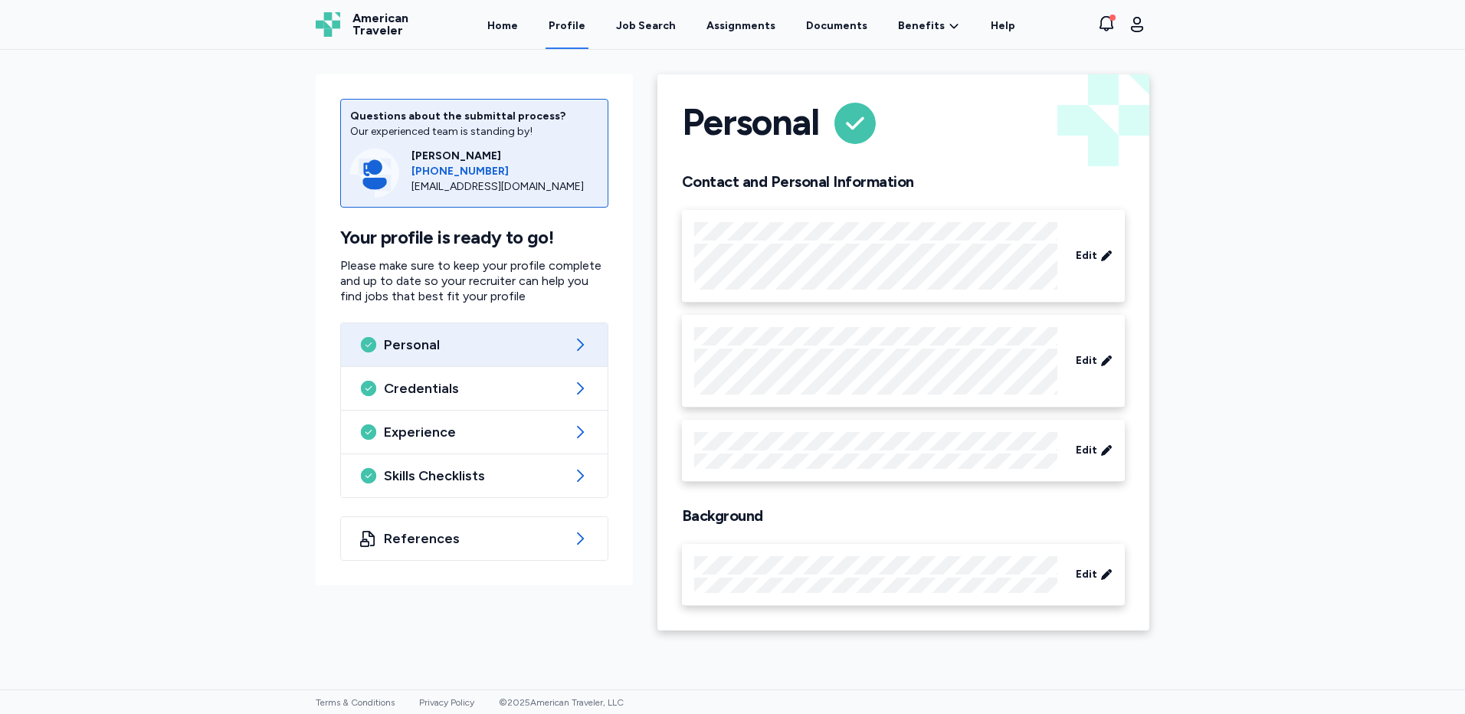
click at [568, 24] on link "Profile" at bounding box center [567, 26] width 43 height 48
click at [517, 428] on span "Experience" at bounding box center [474, 432] width 181 height 18
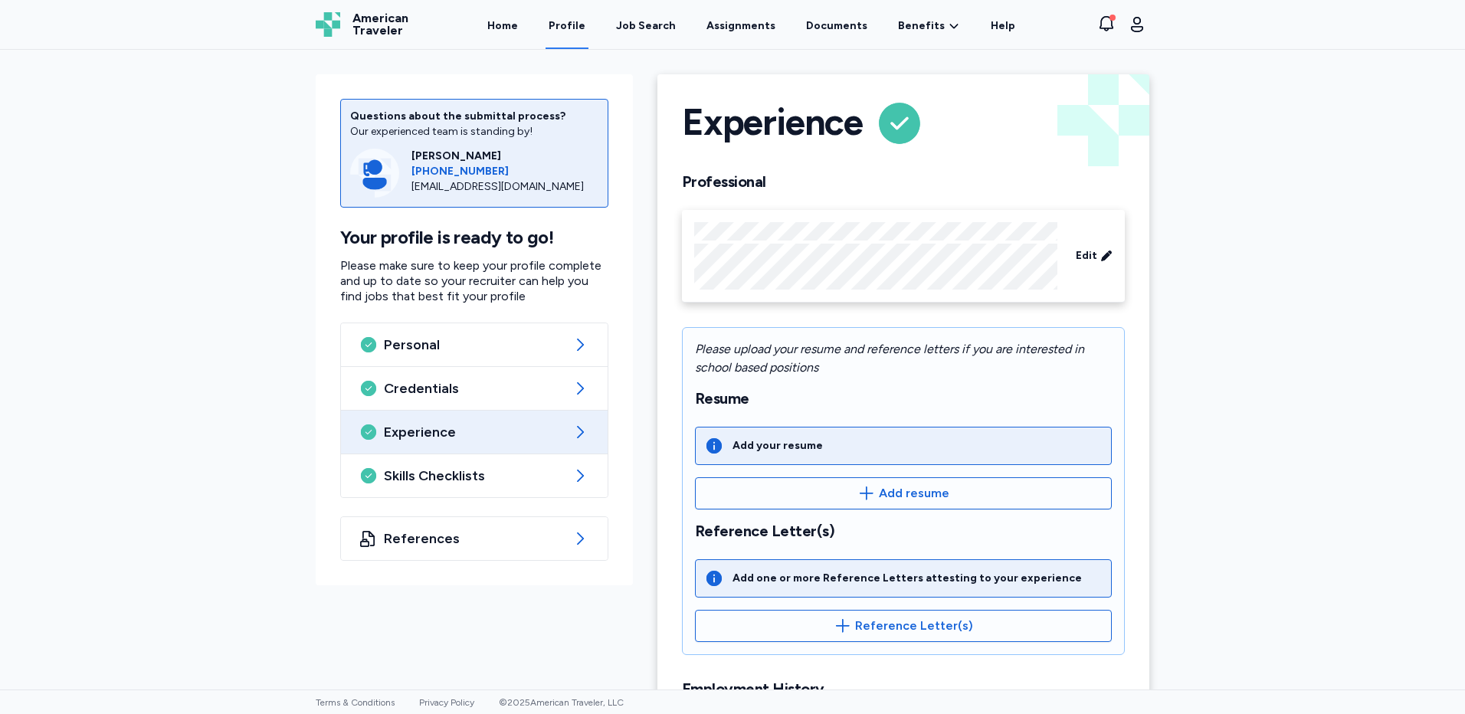
click at [622, 360] on div "Questions about the submittal process? Our experienced team is standing by! [PE…" at bounding box center [474, 329] width 317 height 511
click at [861, 27] on link "Documents" at bounding box center [836, 26] width 67 height 48
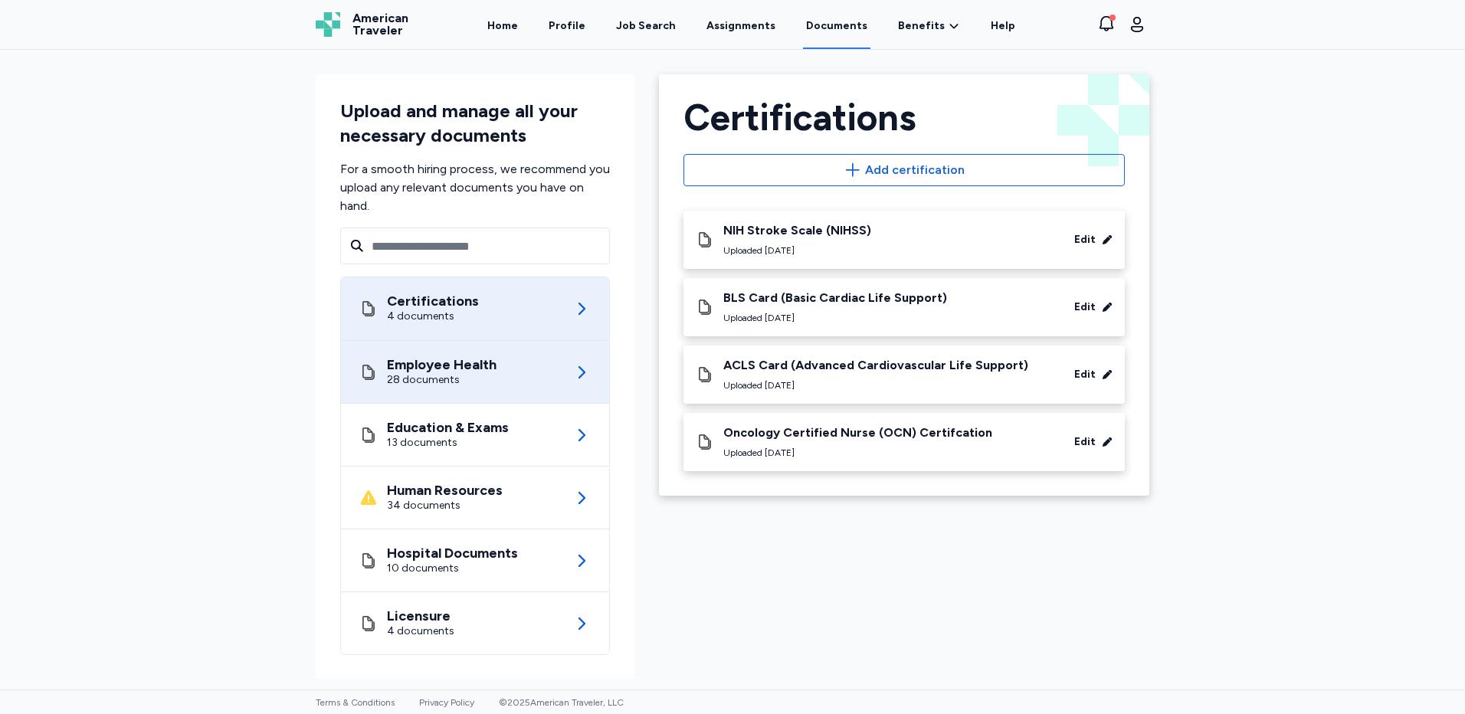
click at [477, 373] on div "28 documents" at bounding box center [442, 379] width 110 height 15
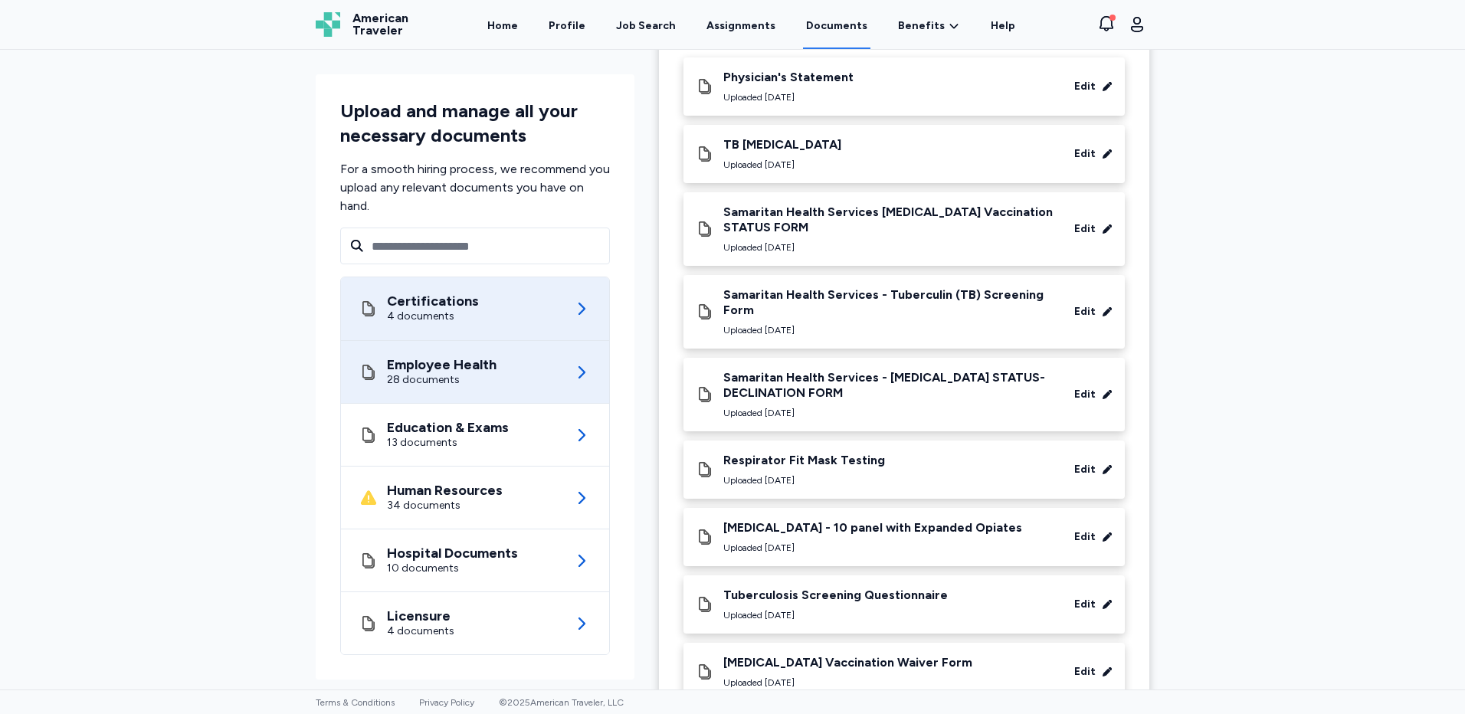
click at [439, 325] on div "Certifications 4 documents" at bounding box center [474, 308] width 231 height 63
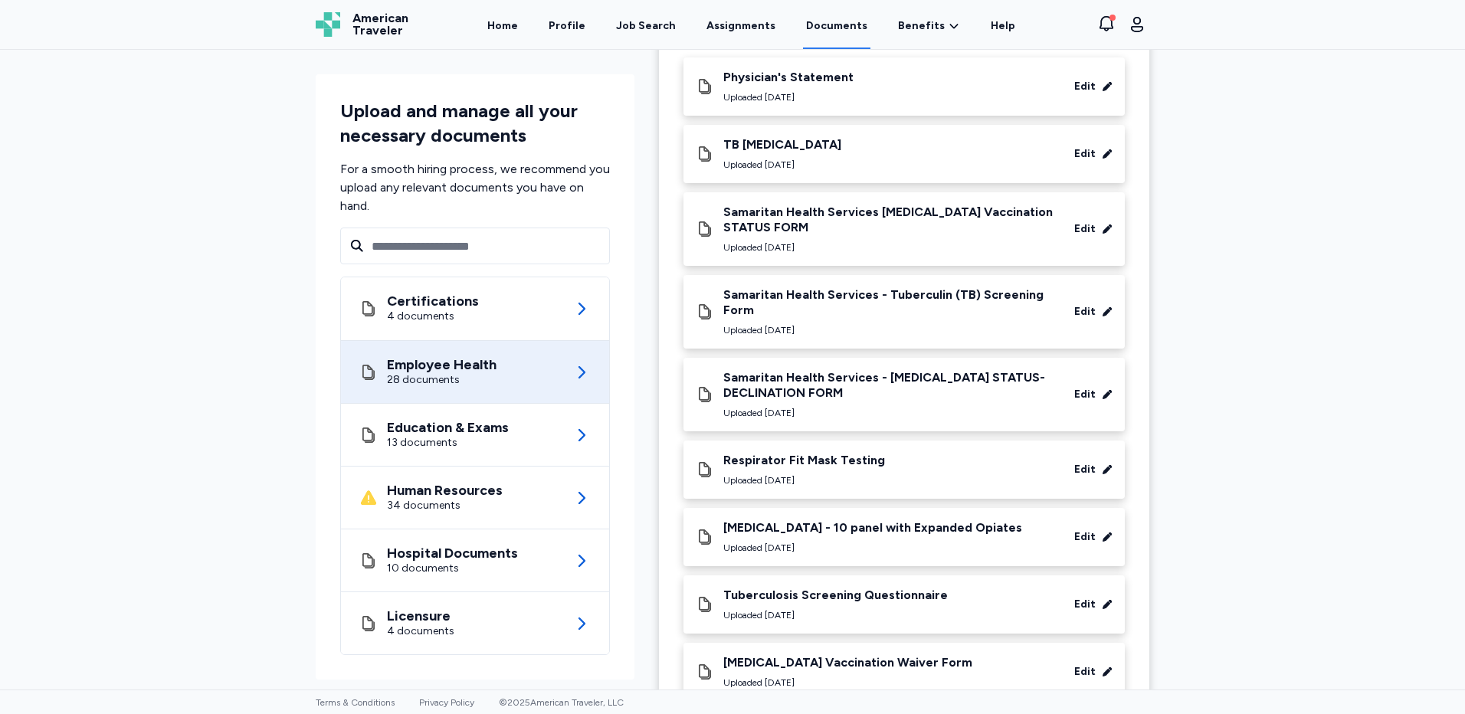
scroll to position [2, 0]
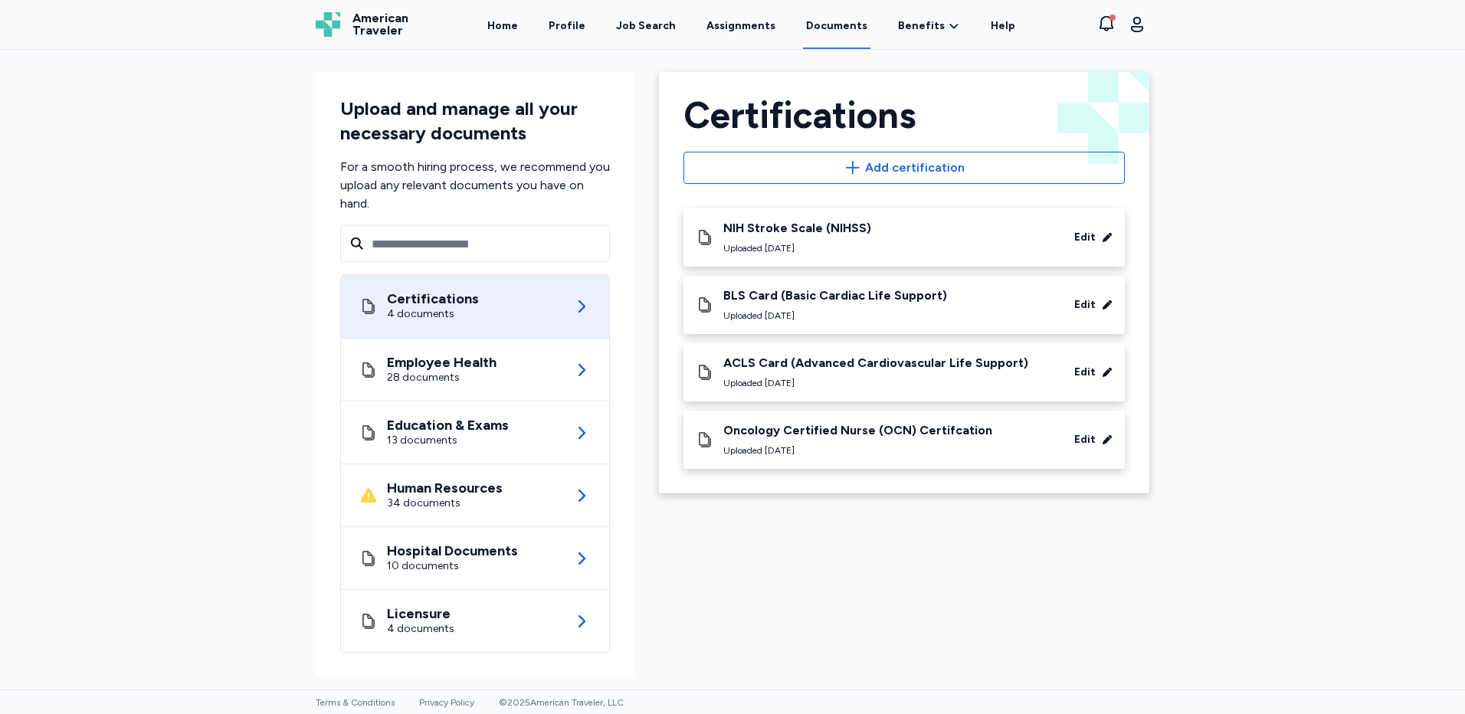
click at [815, 225] on div "NIH Stroke Scale (NIHSS)" at bounding box center [797, 228] width 148 height 15
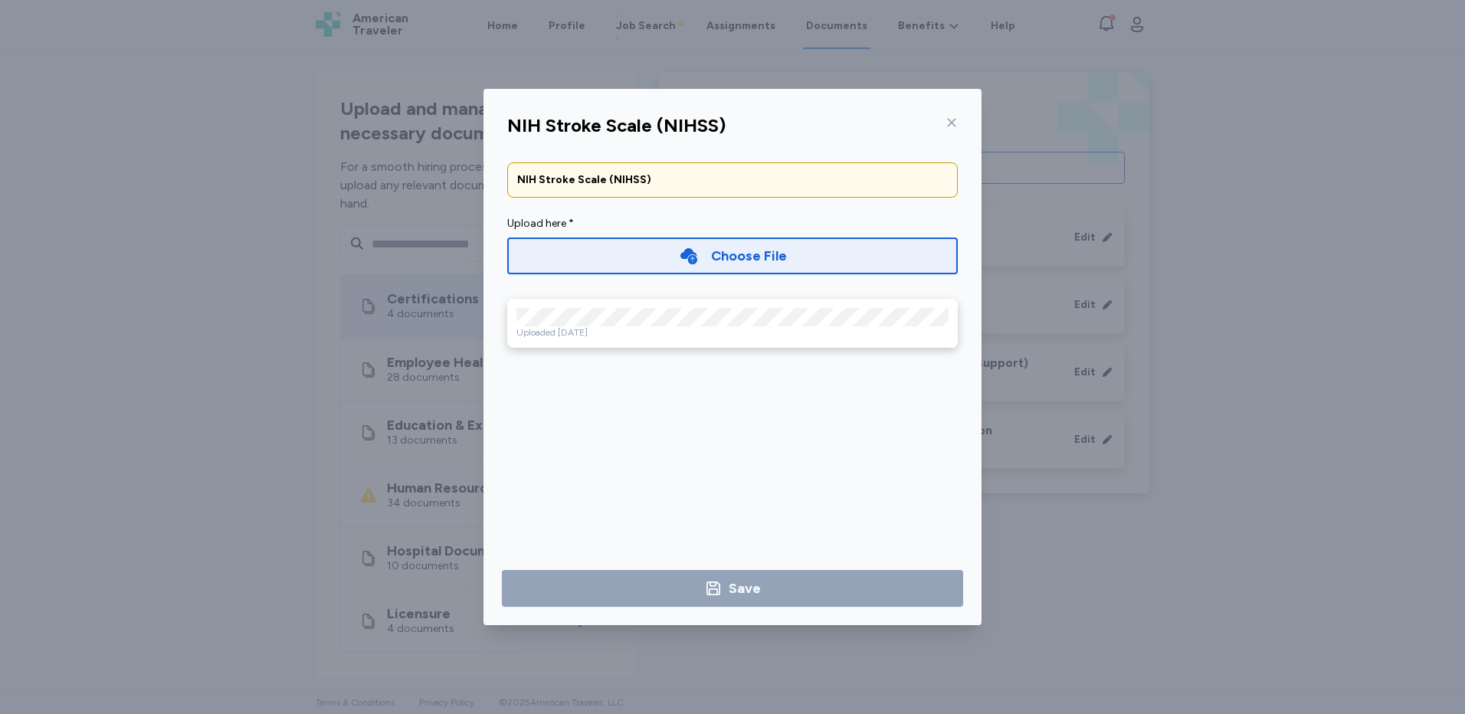
click at [951, 120] on icon at bounding box center [952, 122] width 12 height 12
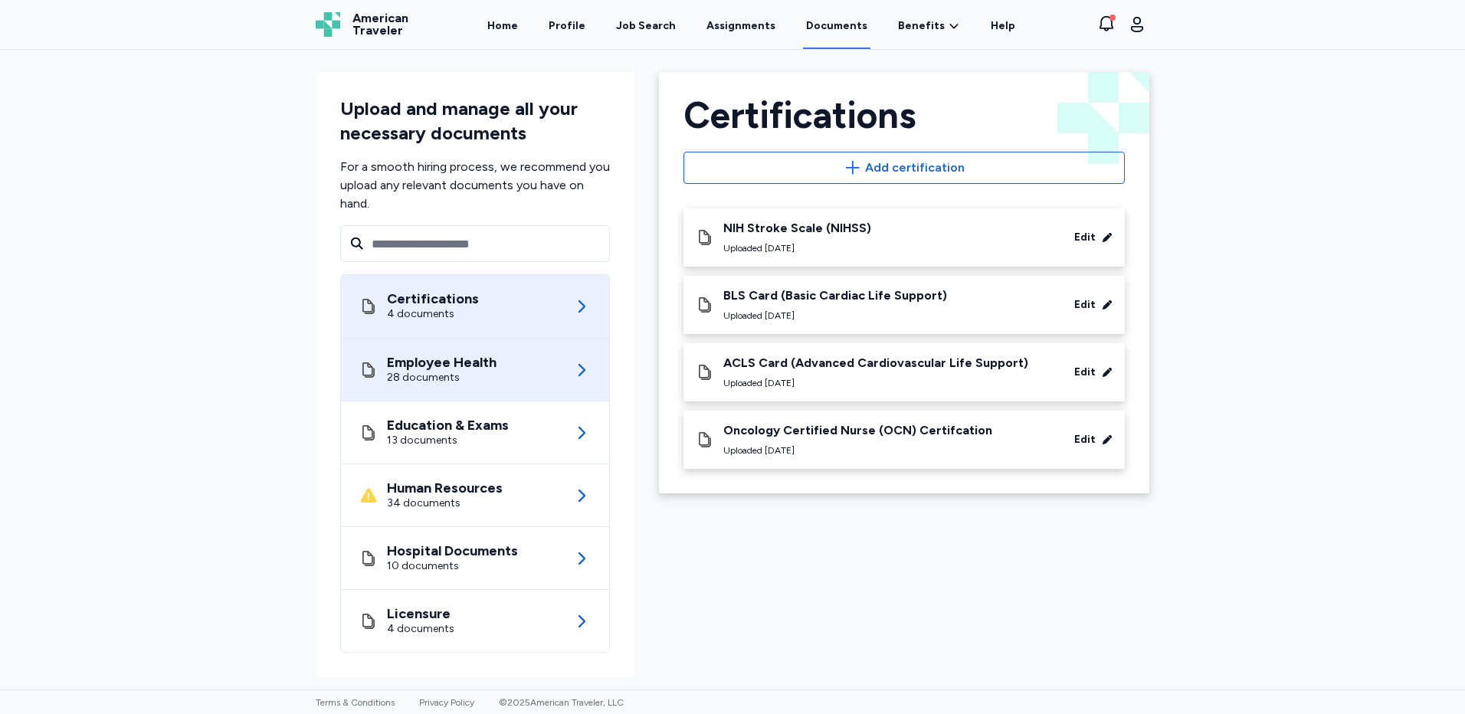
click at [417, 372] on div "28 documents" at bounding box center [442, 377] width 110 height 15
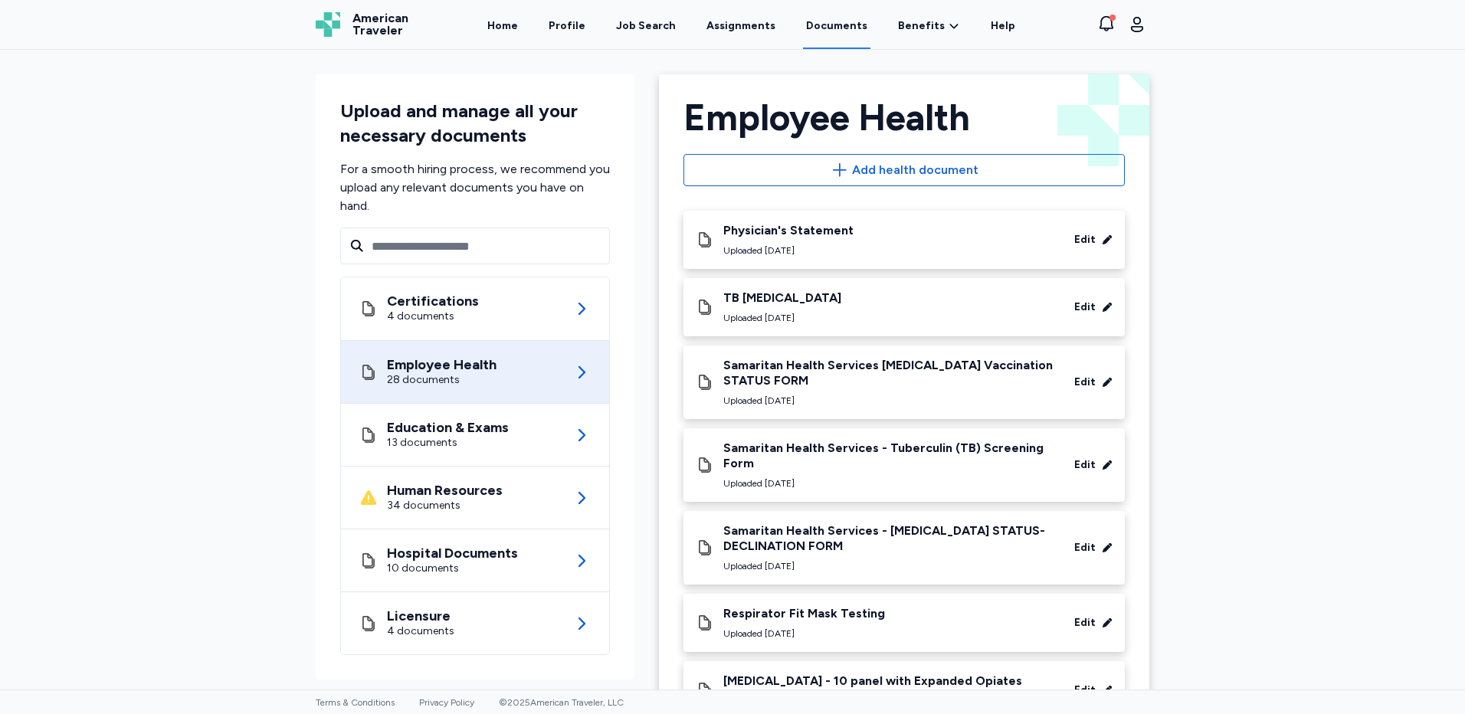
click at [821, 321] on div "TB [MEDICAL_DATA] Uploaded [DATE] Edit" at bounding box center [904, 307] width 417 height 34
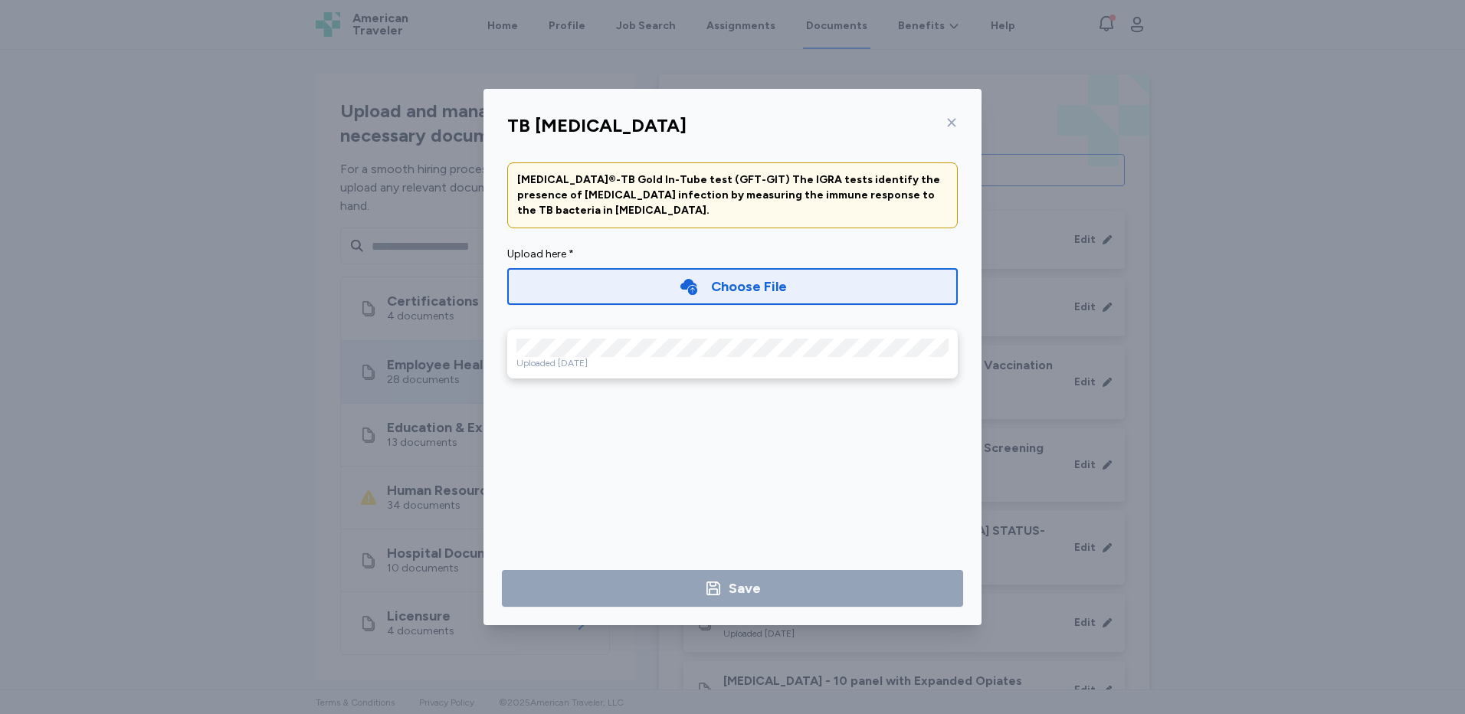
click at [633, 336] on div "Uploaded [DATE]" at bounding box center [732, 354] width 451 height 49
drag, startPoint x: 1163, startPoint y: 116, endPoint x: 1159, endPoint y: 184, distance: 67.6
click at [1163, 114] on div "TB [MEDICAL_DATA] [MEDICAL_DATA]®-TB Gold In-Tube test (GFT-GIT) The IGRA tests…" at bounding box center [732, 357] width 1465 height 714
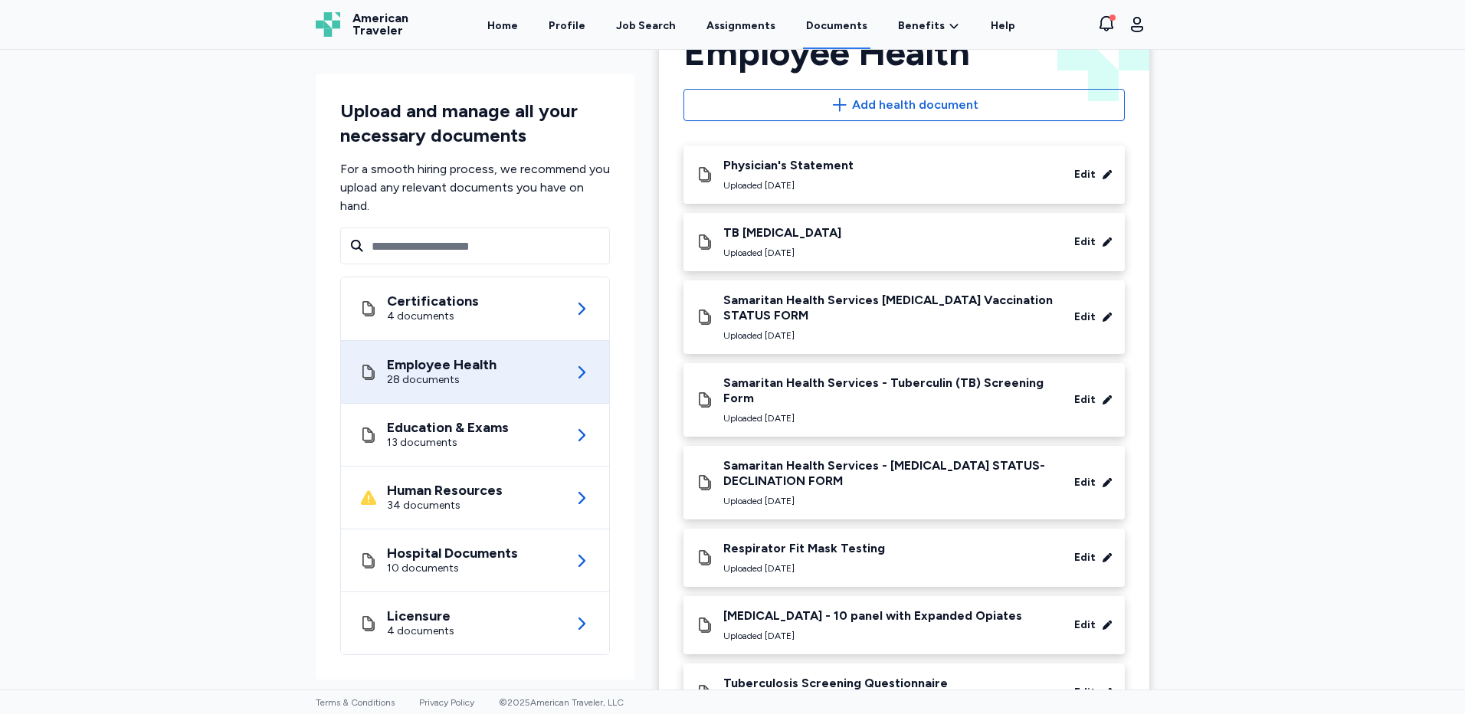
scroll to position [61, 0]
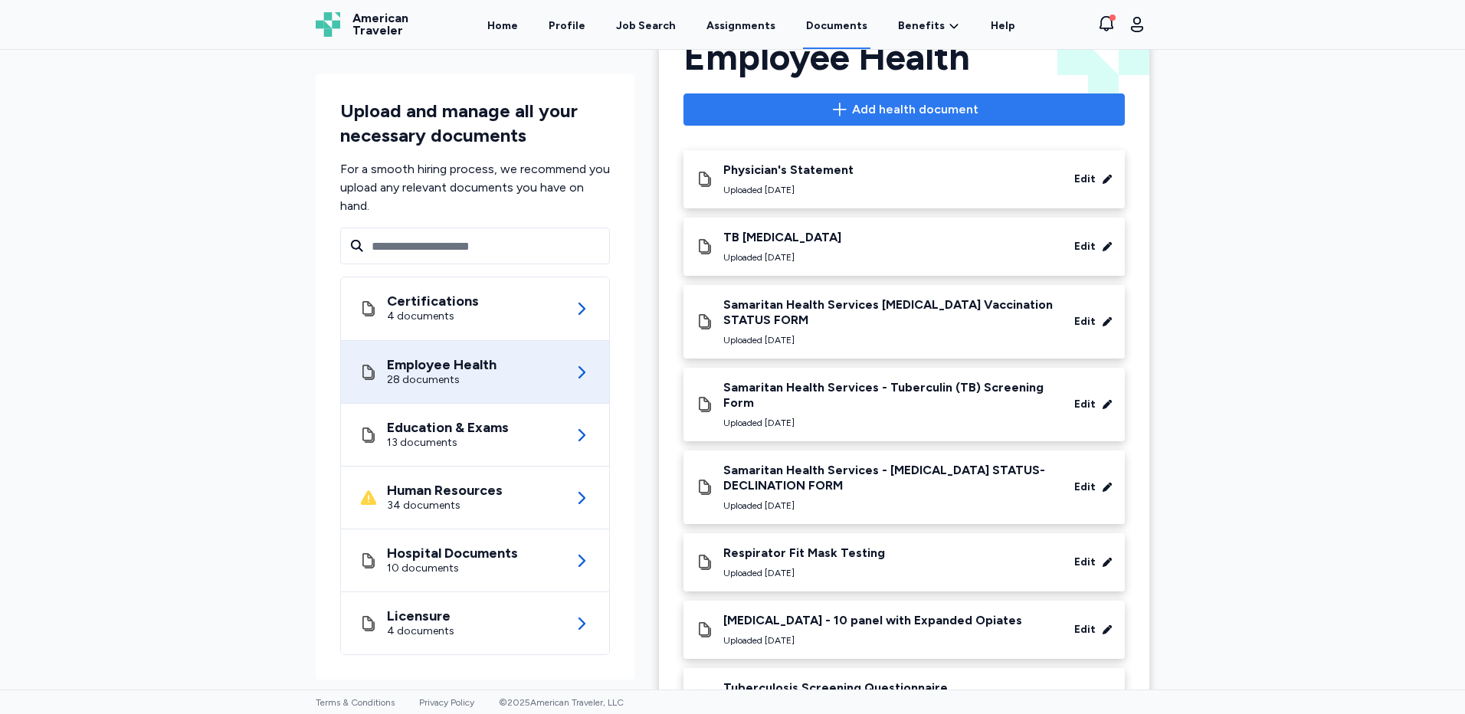
click at [878, 115] on span "Add health document" at bounding box center [915, 109] width 126 height 18
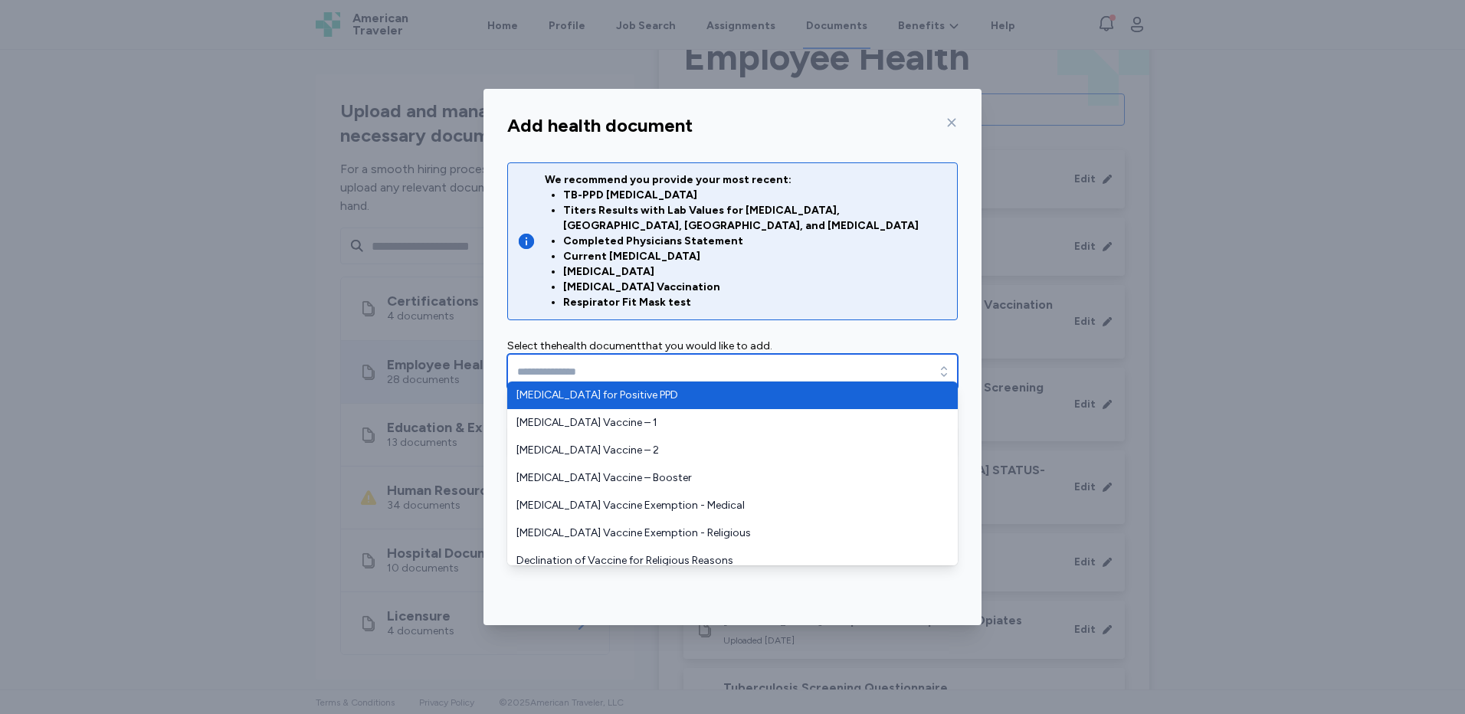
click at [583, 362] on input "text" at bounding box center [732, 371] width 451 height 35
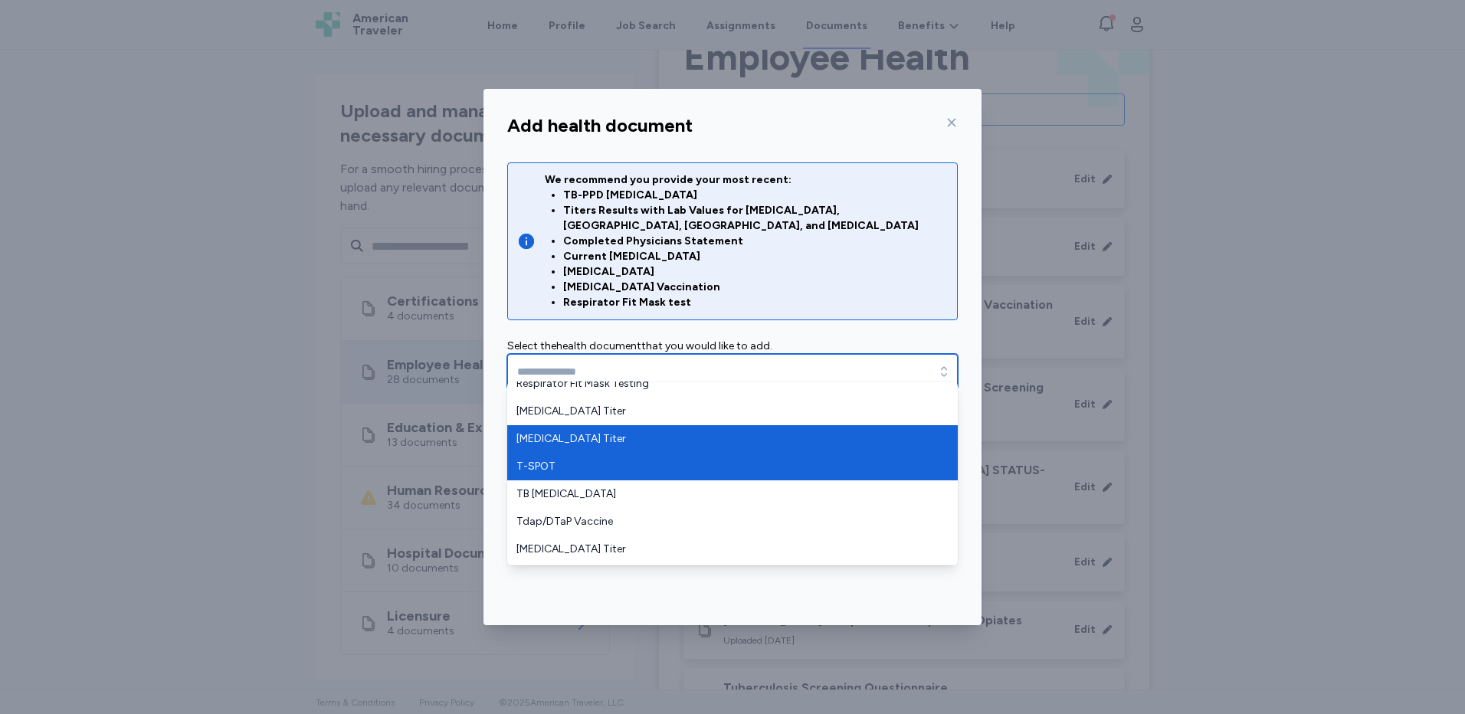
scroll to position [536, 0]
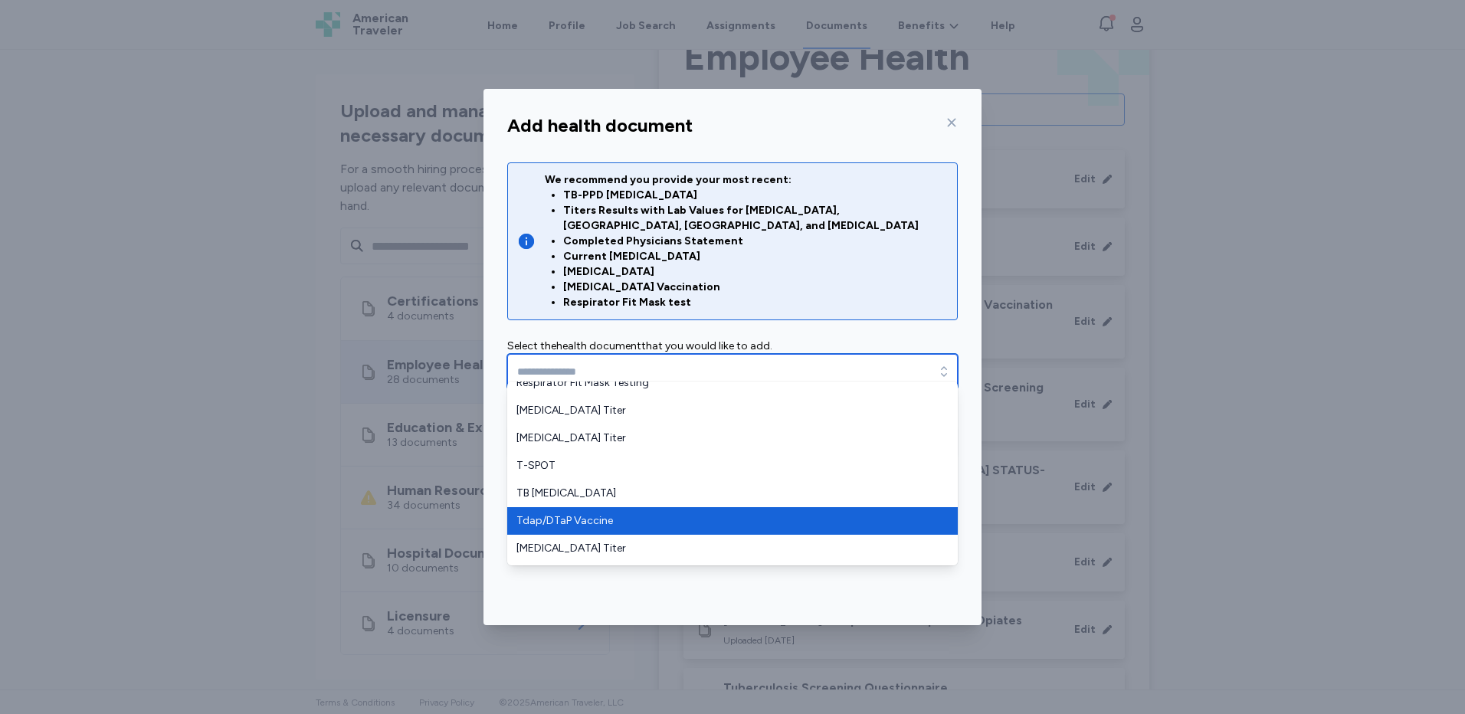
type input "**********"
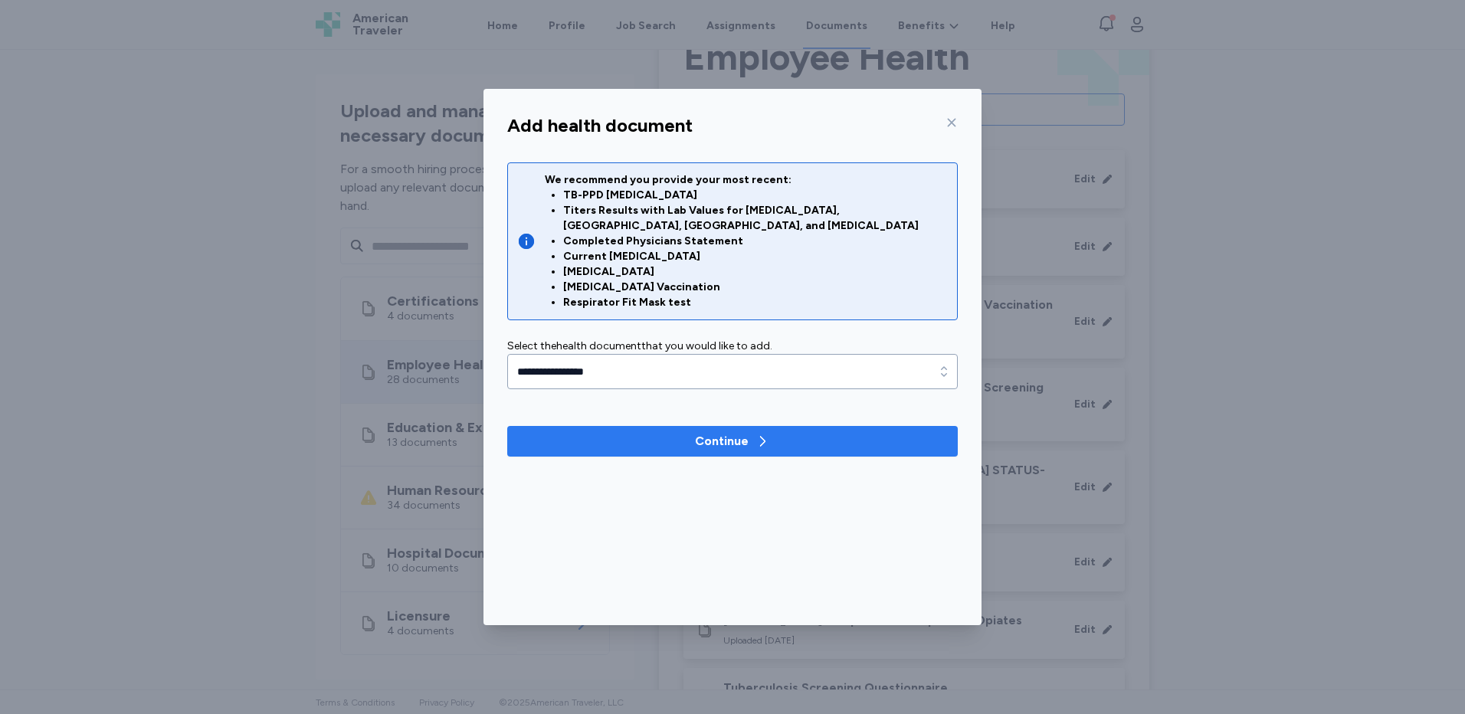
click at [730, 435] on div "Continue" at bounding box center [722, 441] width 54 height 18
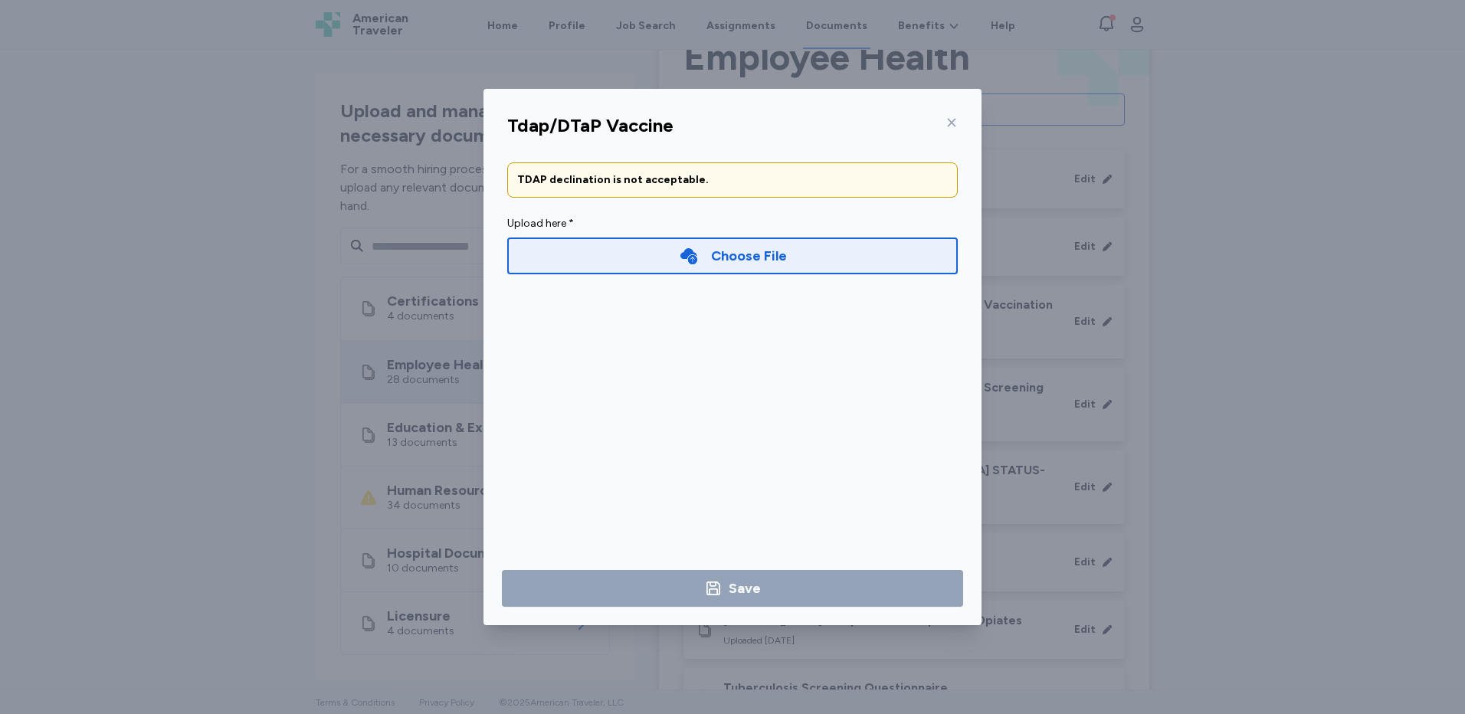
click at [952, 120] on icon at bounding box center [952, 122] width 12 height 12
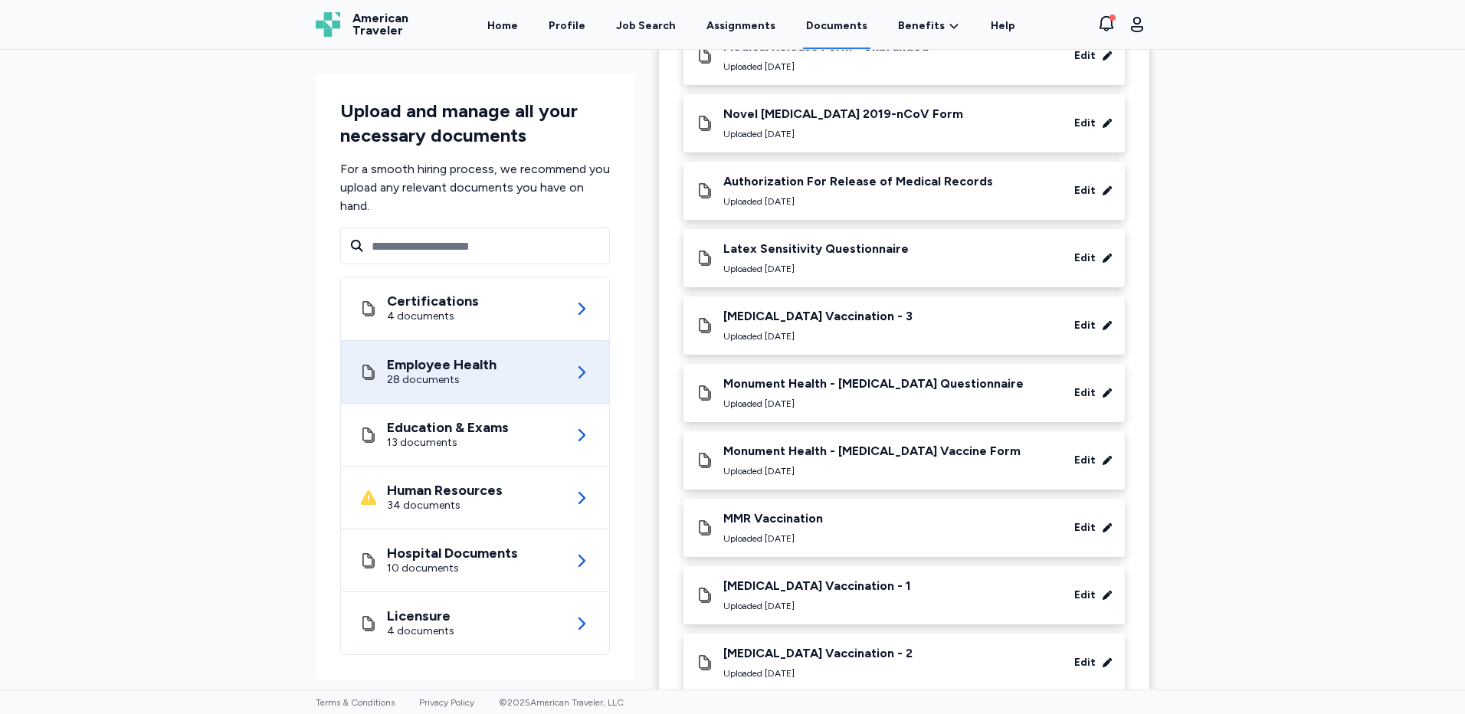
scroll to position [1363, 0]
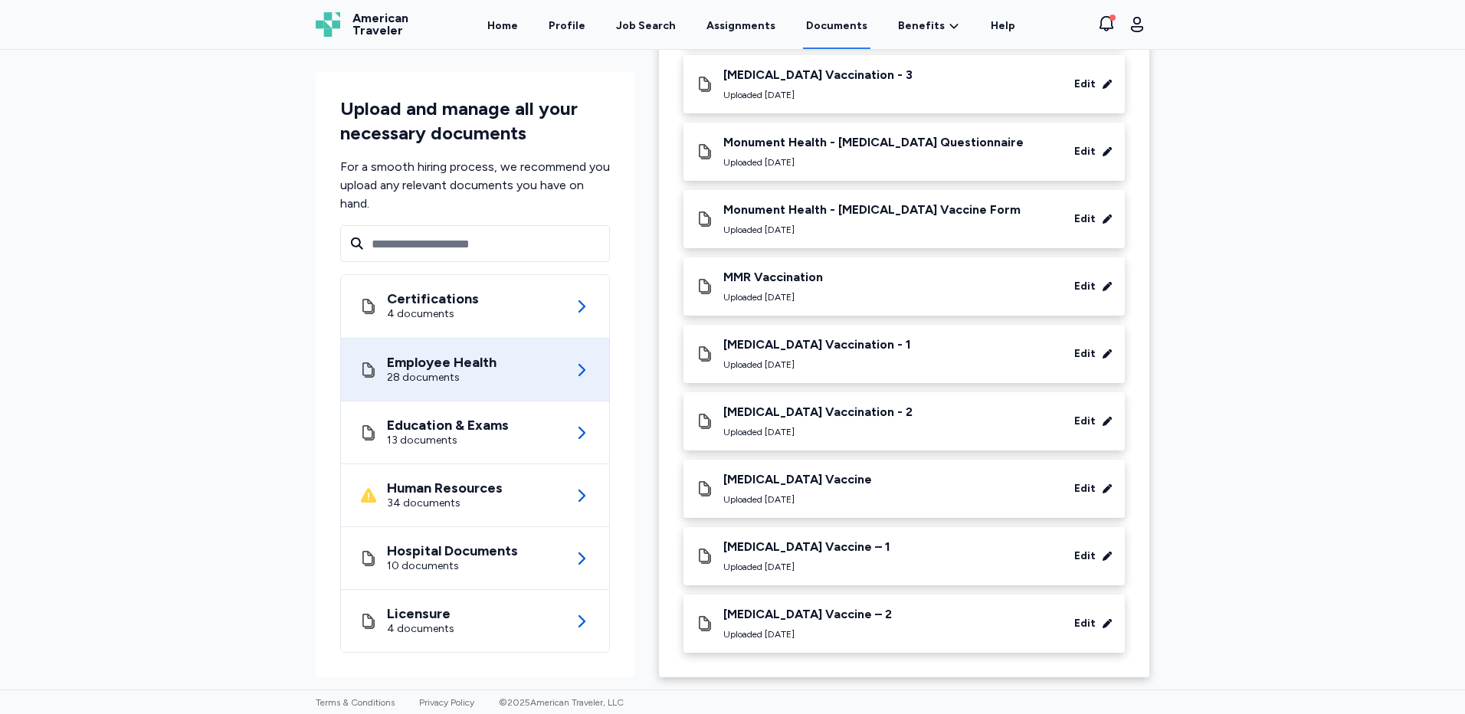
drag, startPoint x: 820, startPoint y: 28, endPoint x: 826, endPoint y: 35, distance: 9.8
click at [820, 28] on link "Documents" at bounding box center [836, 26] width 67 height 48
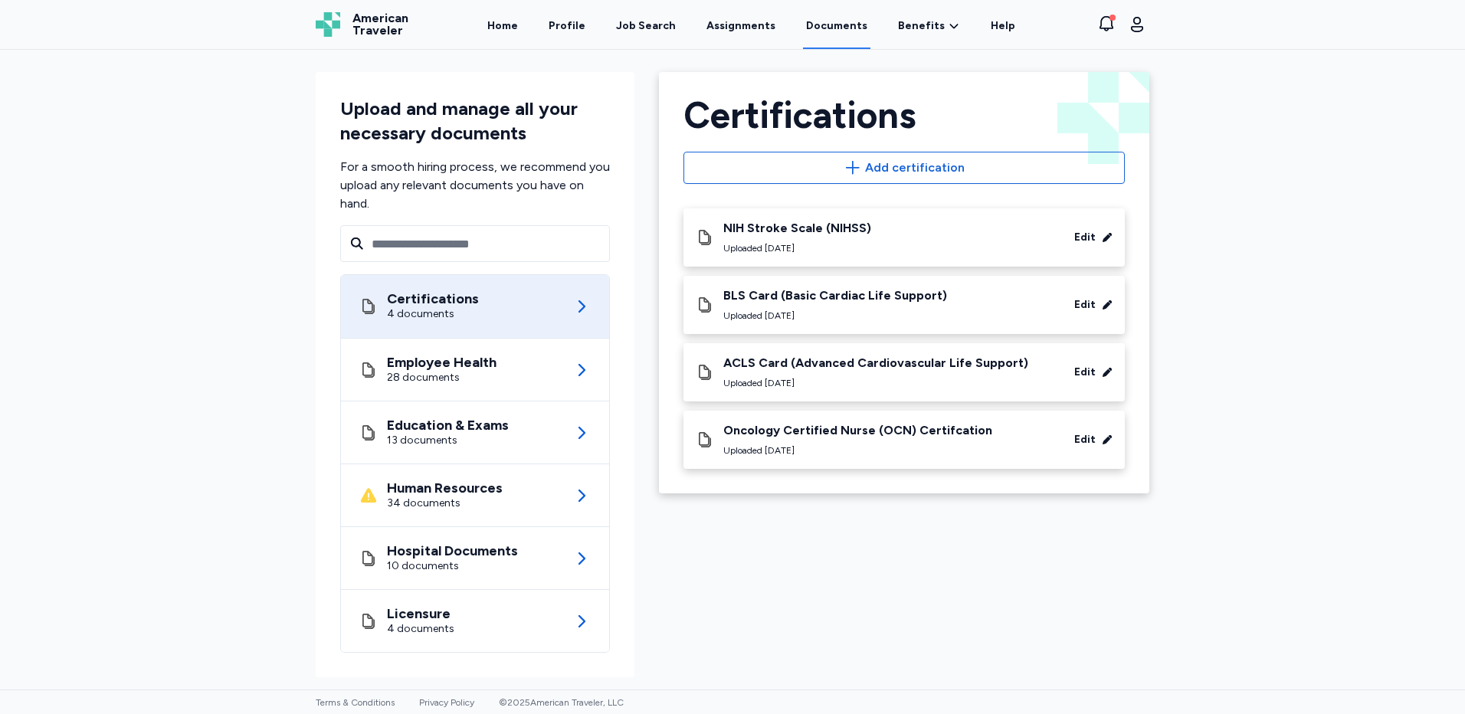
scroll to position [2, 0]
click at [567, 18] on link "Profile" at bounding box center [567, 26] width 43 height 48
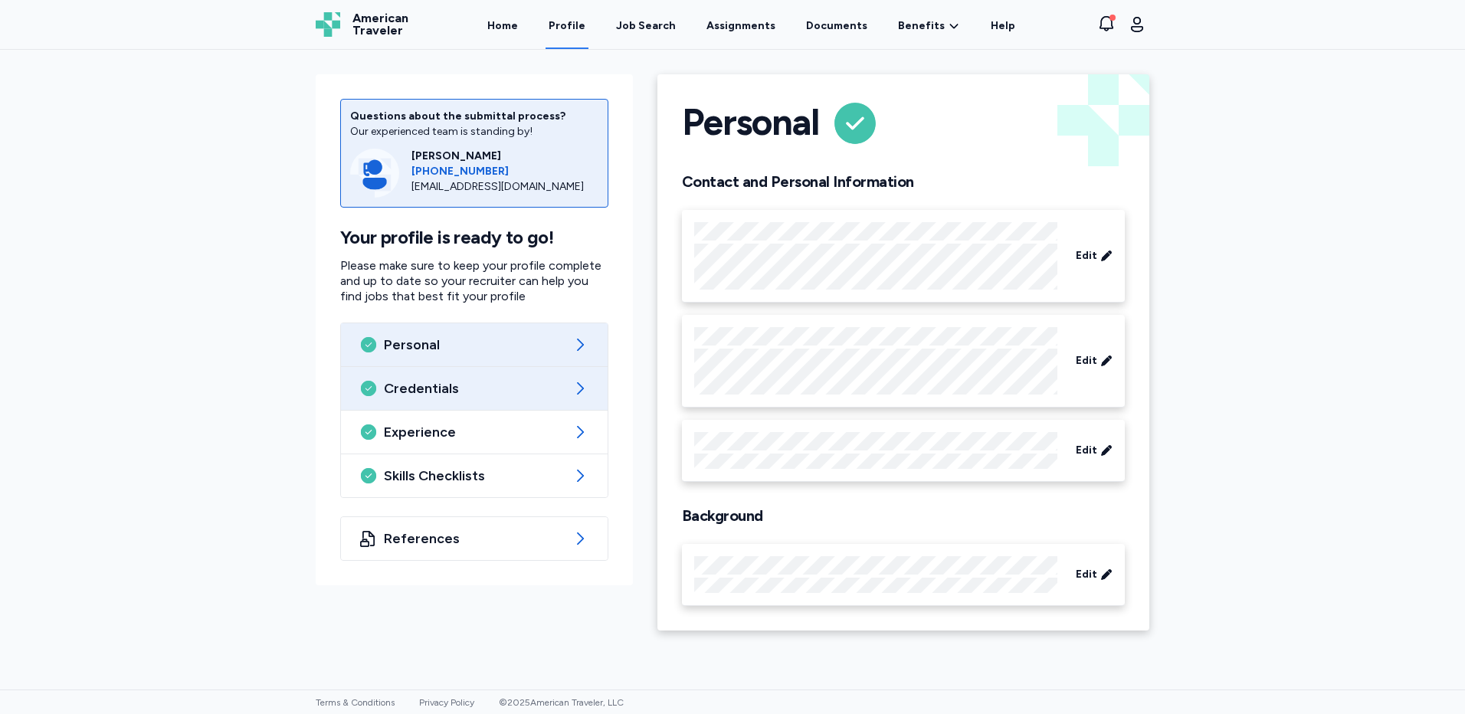
click at [490, 389] on span "Credentials" at bounding box center [474, 388] width 181 height 18
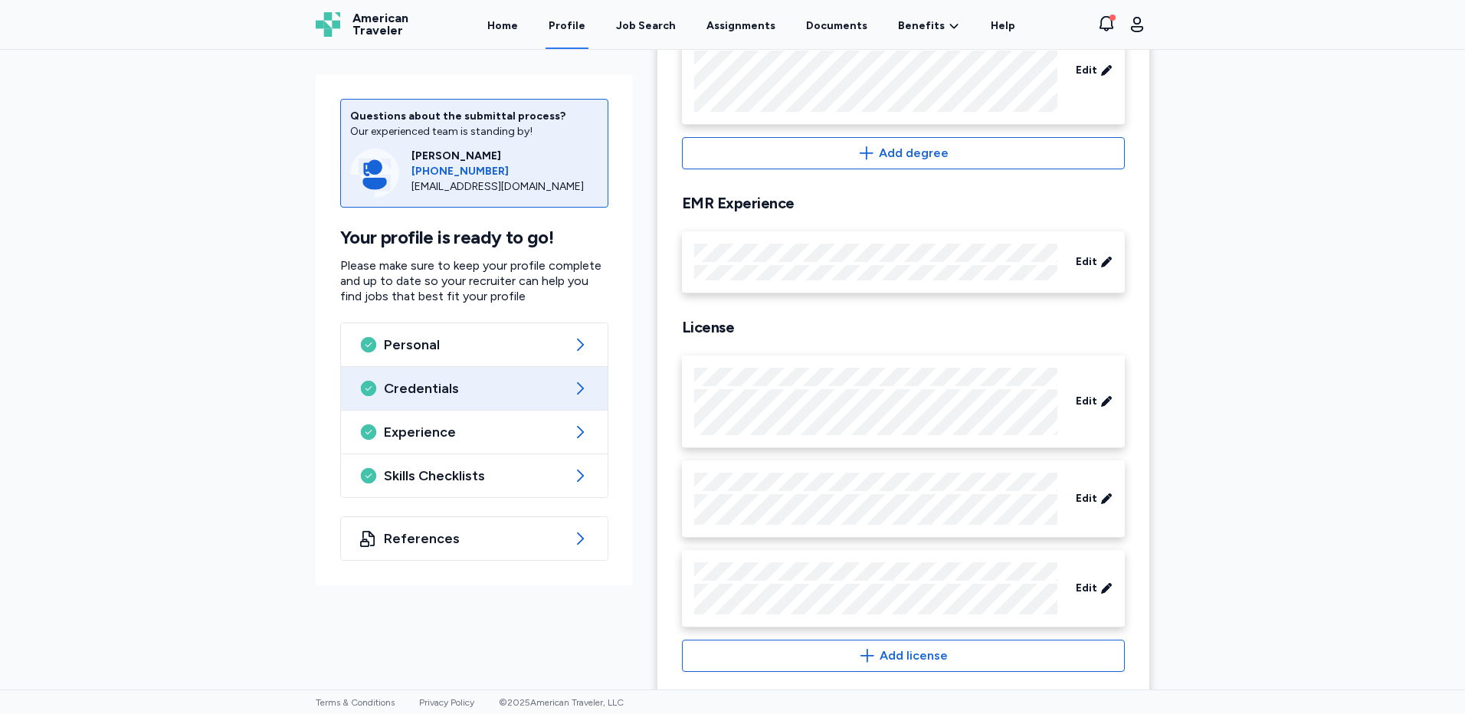
scroll to position [536, 0]
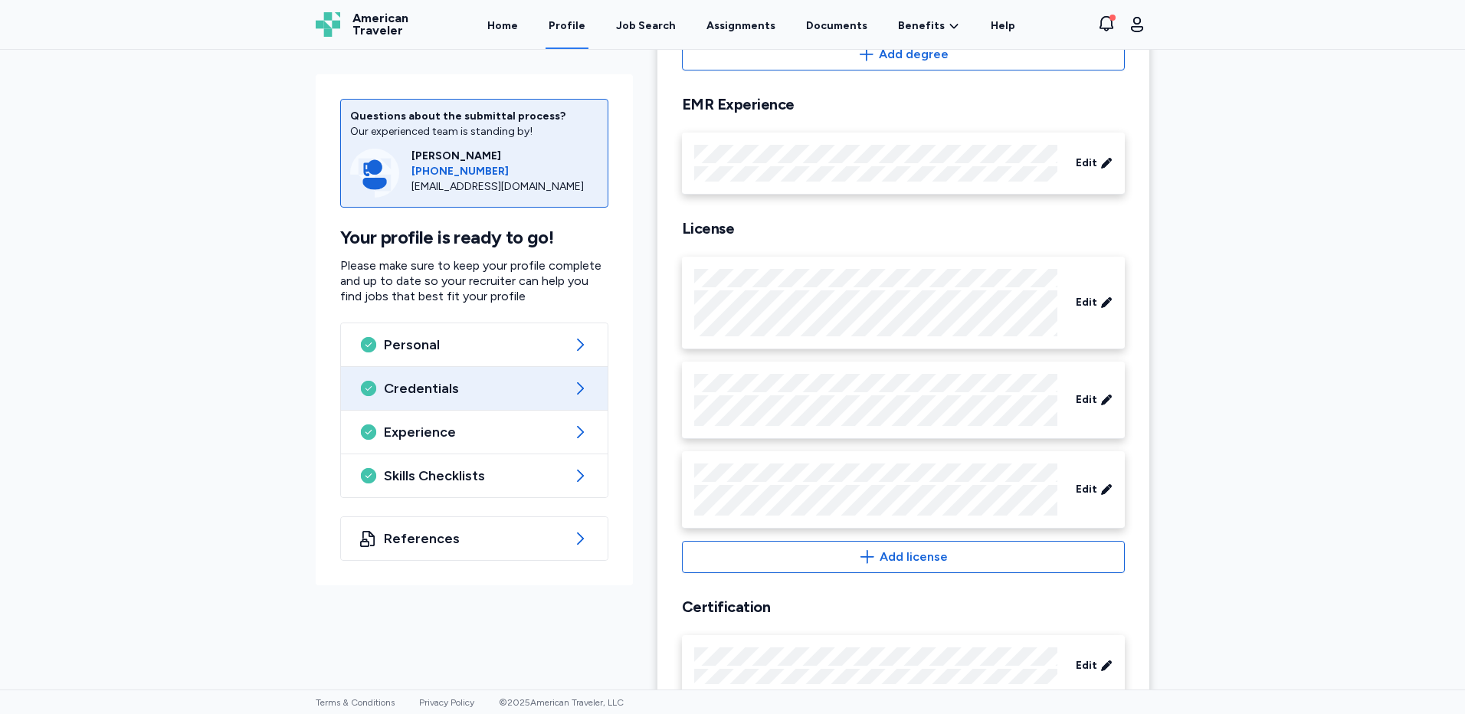
drag, startPoint x: 1262, startPoint y: 326, endPoint x: 1276, endPoint y: 316, distance: 17.5
click at [1266, 325] on div "Questions about the submittal process? Our experienced team is standing by! [PE…" at bounding box center [732, 370] width 1465 height 640
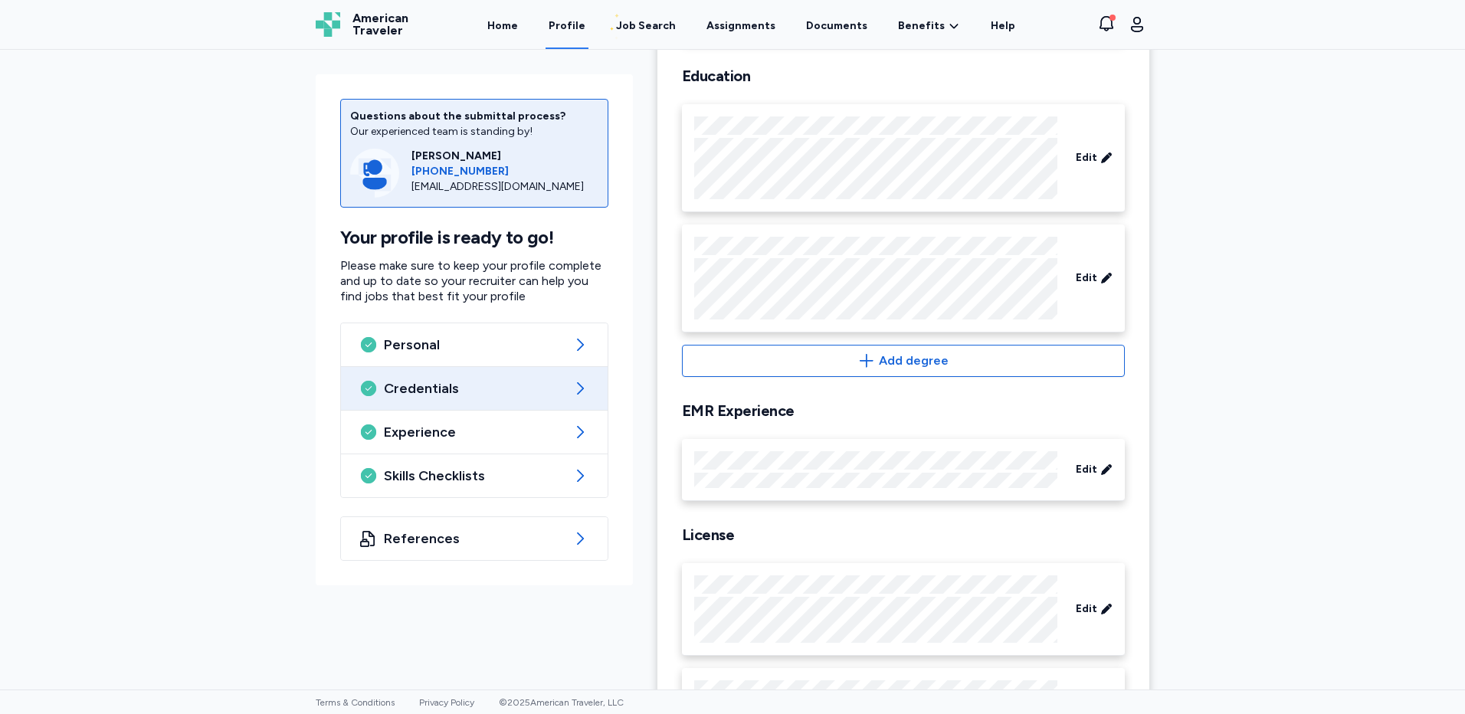
scroll to position [0, 0]
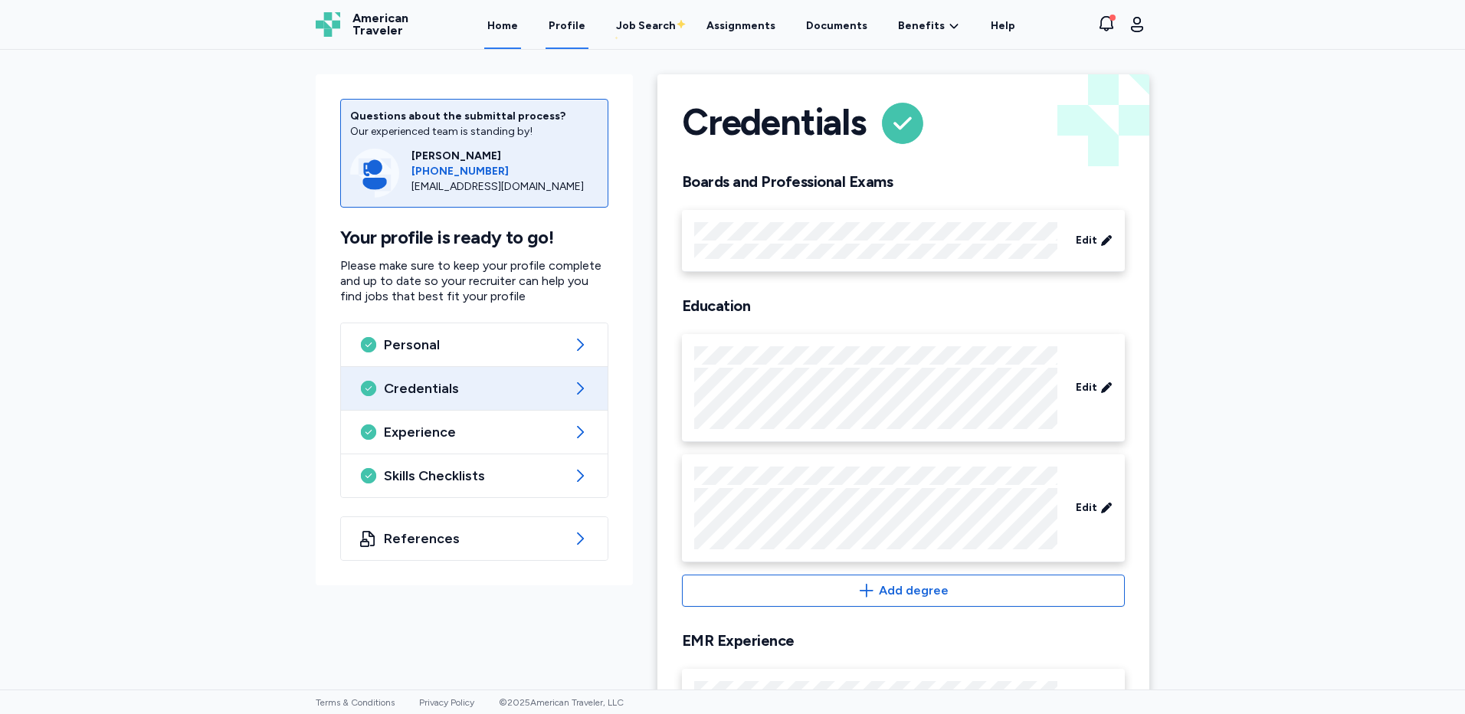
click at [521, 25] on link "Home" at bounding box center [502, 26] width 37 height 48
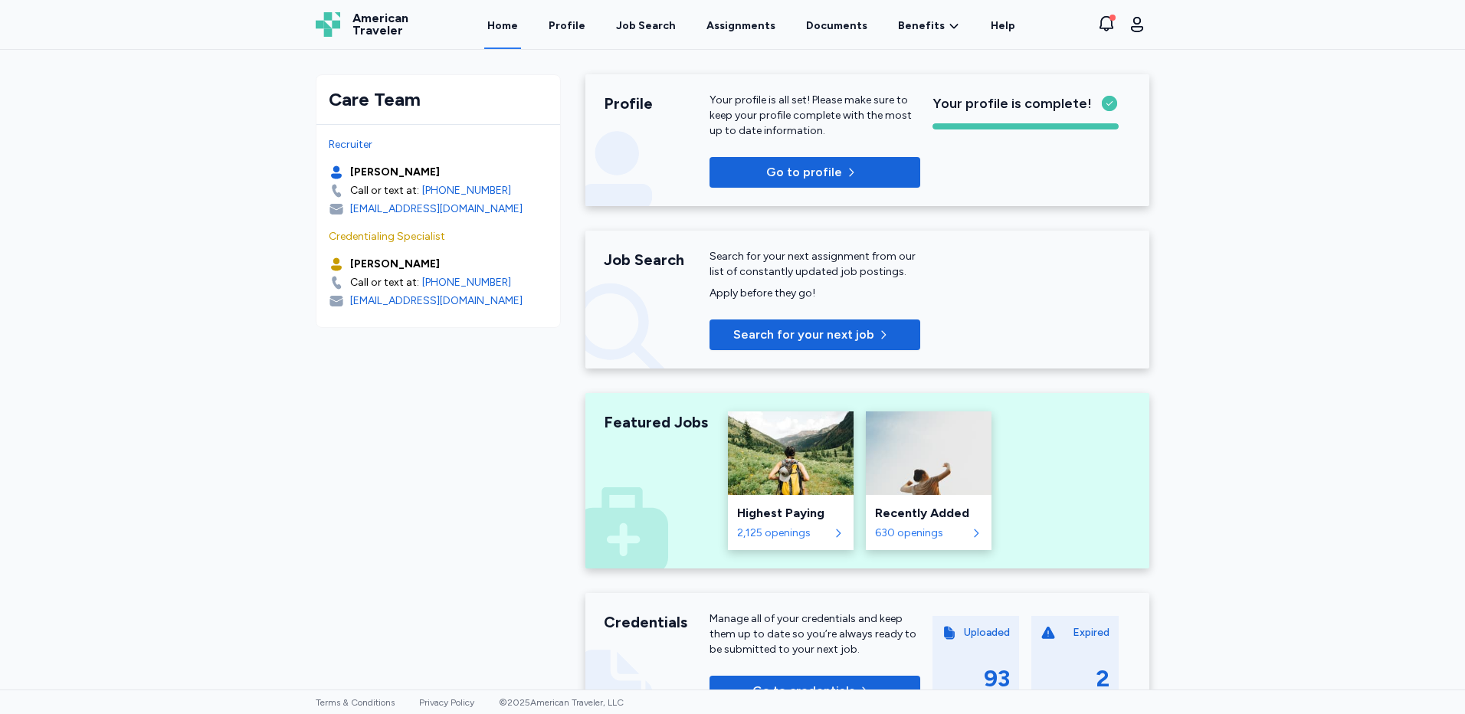
click at [1219, 293] on div "Care Team Recruiter [PERSON_NAME] Call or text at: [PHONE_NUMBER] [EMAIL_ADDRES…" at bounding box center [732, 370] width 1465 height 640
click at [585, 29] on link "Profile" at bounding box center [567, 26] width 43 height 48
